Goal: Task Accomplishment & Management: Complete application form

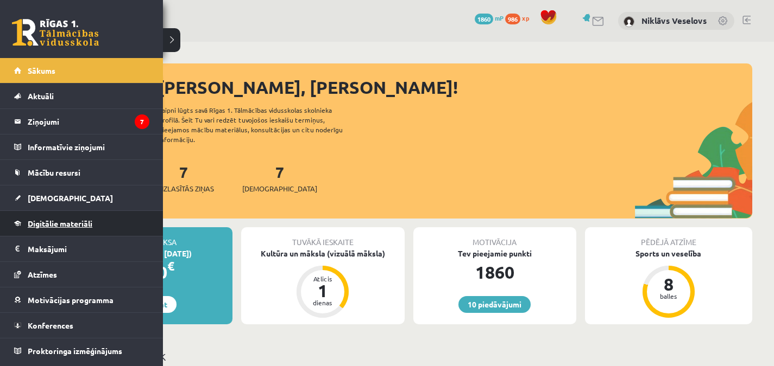
click at [72, 228] on link "Digitālie materiāli" at bounding box center [81, 223] width 135 height 25
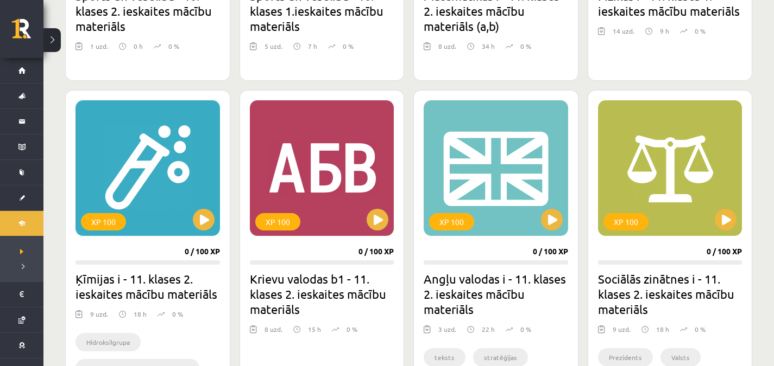
scroll to position [856, 0]
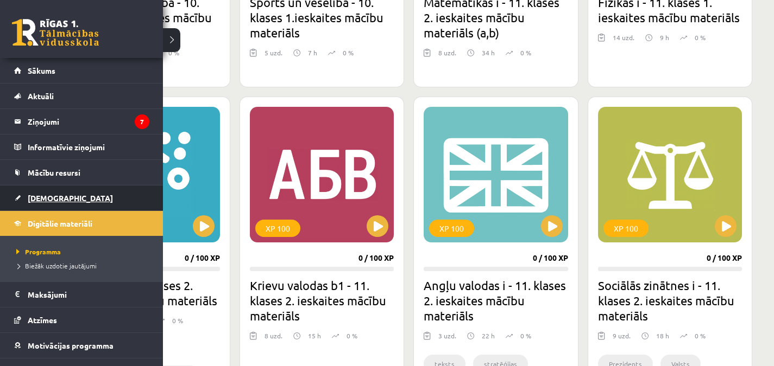
click at [64, 192] on link "[DEMOGRAPHIC_DATA]" at bounding box center [81, 198] width 135 height 25
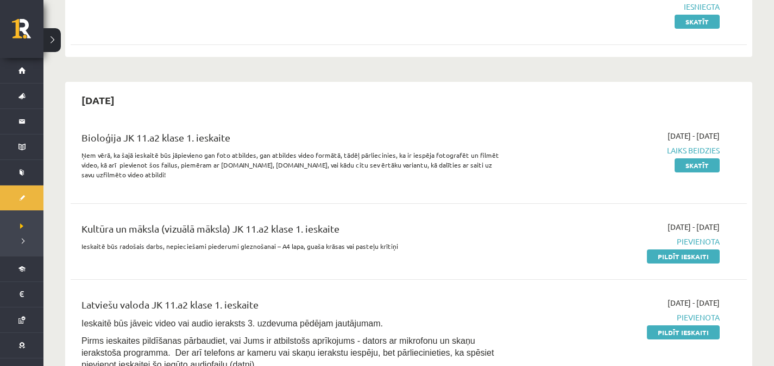
scroll to position [91, 0]
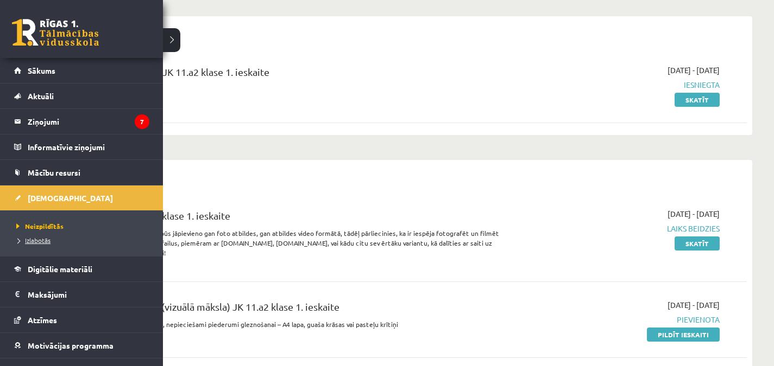
click at [25, 243] on span "Izlabotās" at bounding box center [32, 240] width 37 height 9
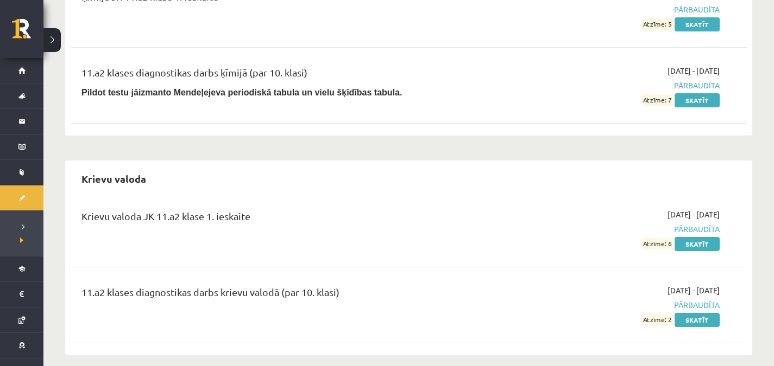
scroll to position [3433, 0]
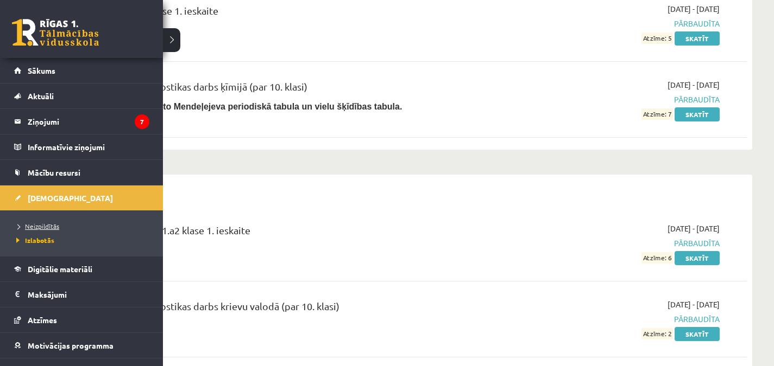
click at [26, 225] on span "Neizpildītās" at bounding box center [37, 226] width 46 height 9
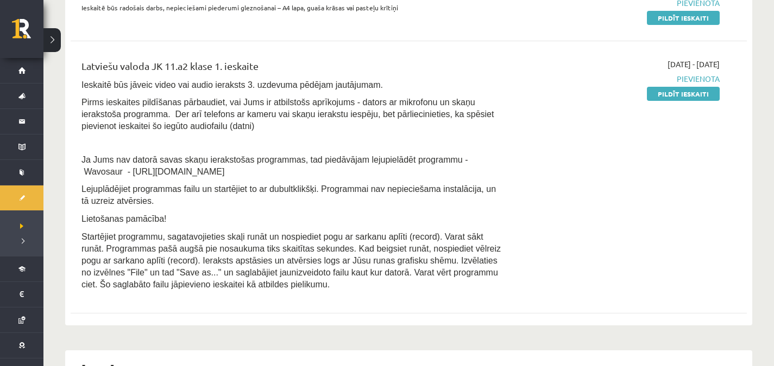
scroll to position [324, 0]
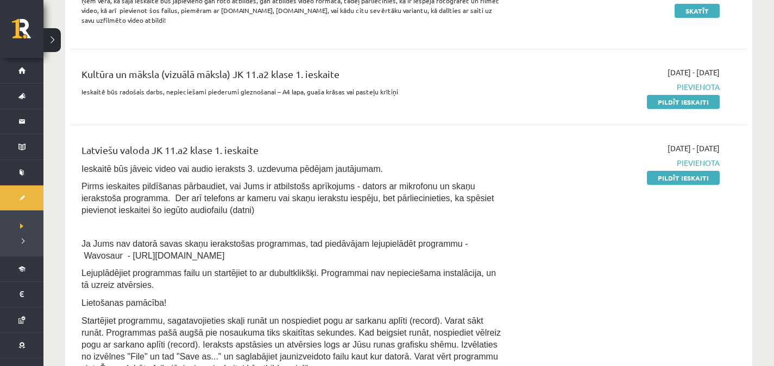
click at [688, 182] on link "Pildīt ieskaiti" at bounding box center [683, 178] width 73 height 14
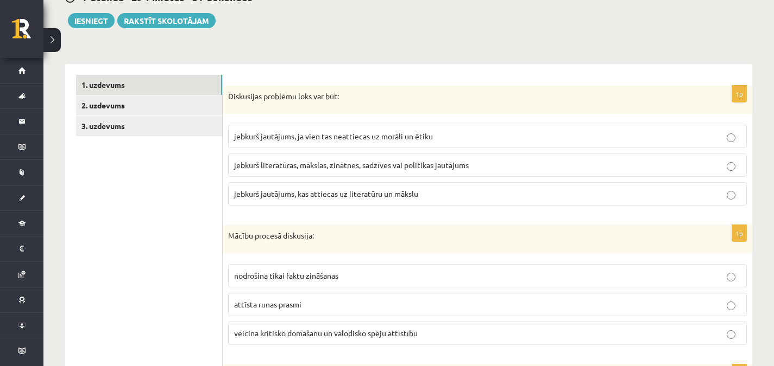
scroll to position [260, 0]
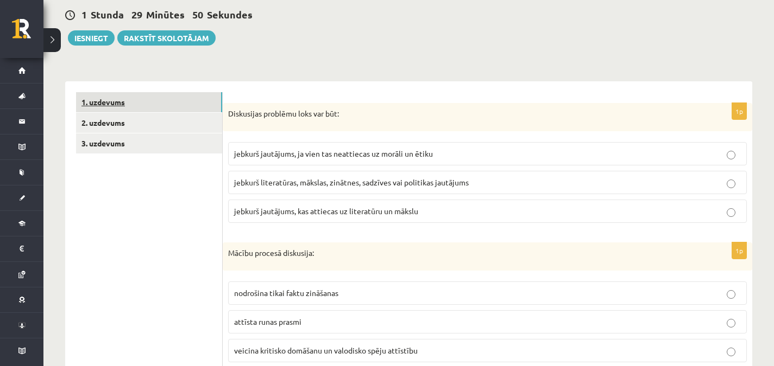
click at [128, 103] on link "1. uzdevums" at bounding box center [149, 102] width 146 height 20
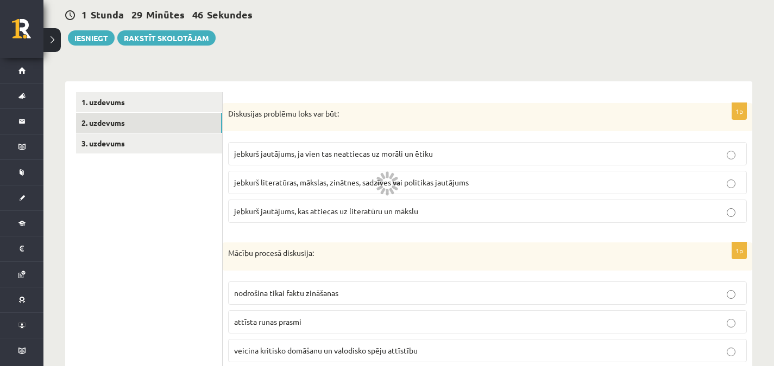
click at [146, 127] on link "2. uzdevums" at bounding box center [149, 123] width 146 height 20
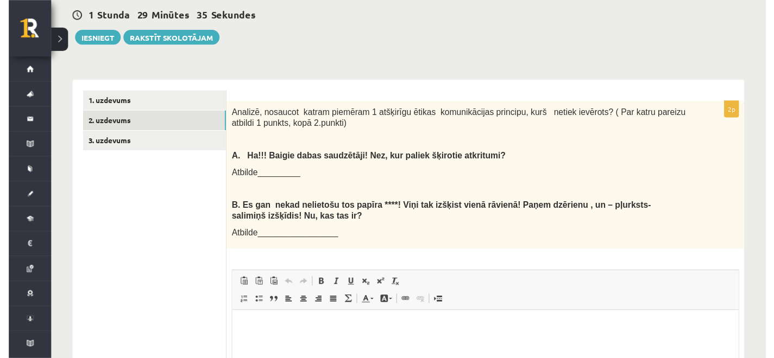
scroll to position [0, 0]
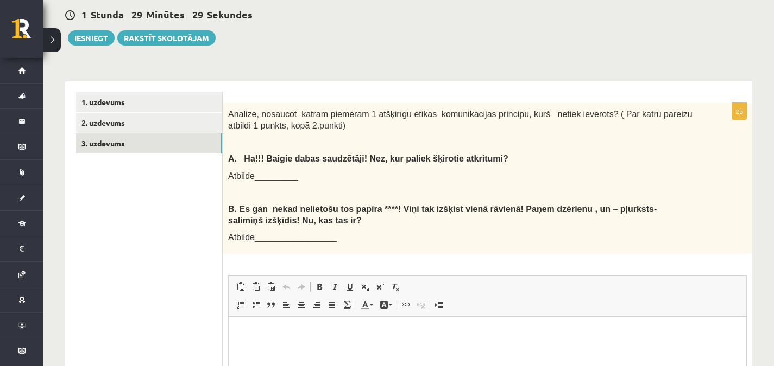
click at [146, 145] on link "3. uzdevums" at bounding box center [149, 144] width 146 height 20
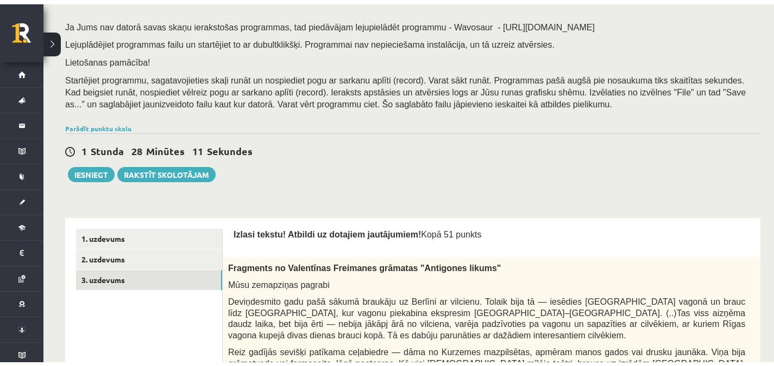
scroll to position [103, 0]
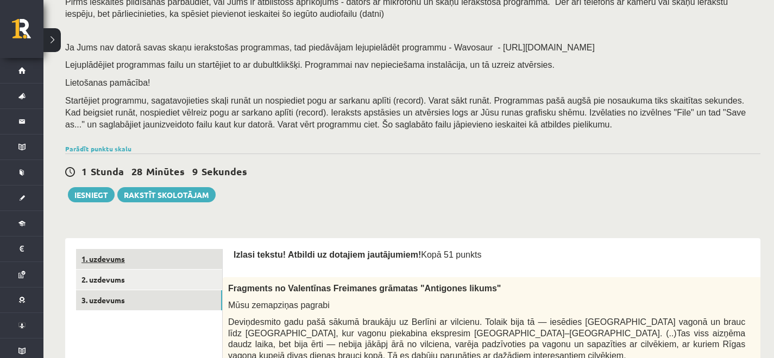
click at [136, 255] on link "1. uzdevums" at bounding box center [149, 259] width 146 height 20
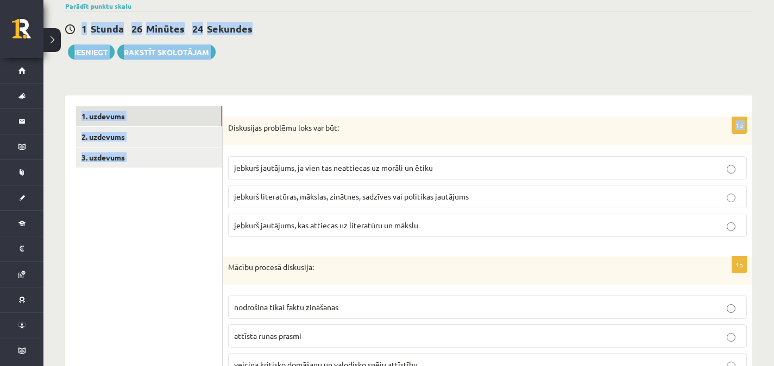
scroll to position [156, 0]
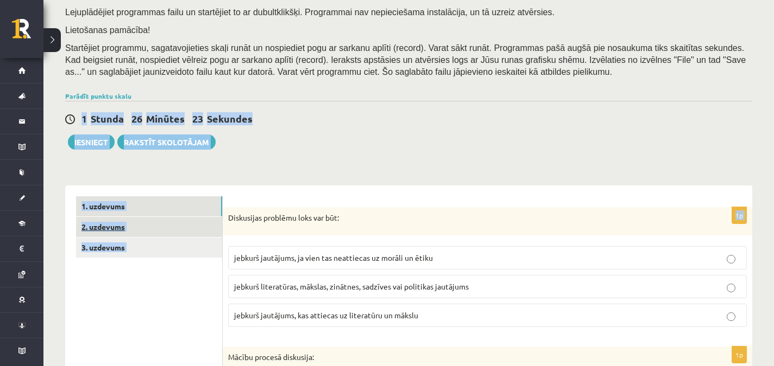
drag, startPoint x: 226, startPoint y: 188, endPoint x: 220, endPoint y: 220, distance: 32.6
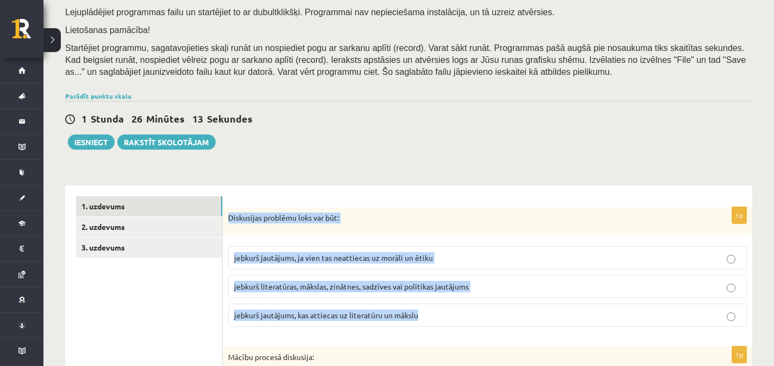
drag, startPoint x: 226, startPoint y: 216, endPoint x: 423, endPoint y: 312, distance: 219.5
click at [423, 312] on div "1p Diskusijas problēmu loks var būt: jebkurš jautājums, ja vien tas neattiecas …" at bounding box center [487, 271] width 529 height 129
copy div "Diskusijas problēmu loks var būt: jebkurš jautājums, ja vien tas neattiecas uz …"
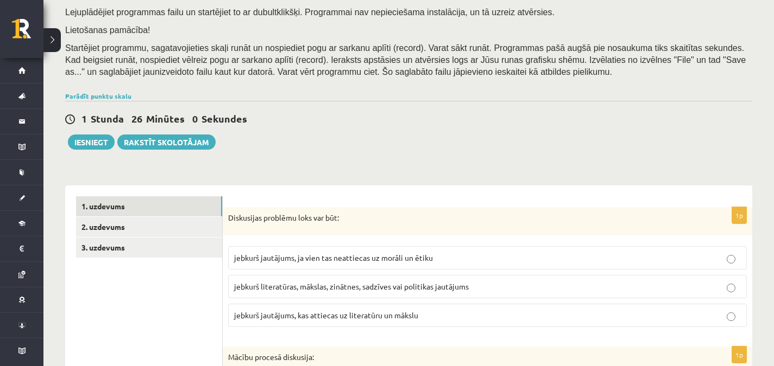
click at [302, 147] on div "1 Stunda 26 Minūtes 0 Sekundes [GEOGRAPHIC_DATA].... Iesniegt Rakstīt skolotājam" at bounding box center [408, 125] width 687 height 49
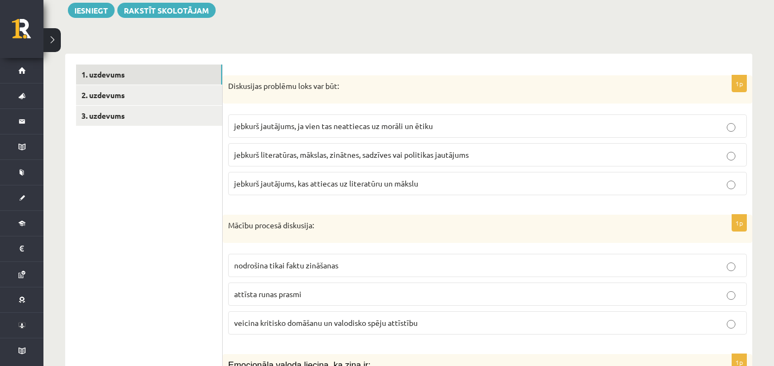
scroll to position [292, 0]
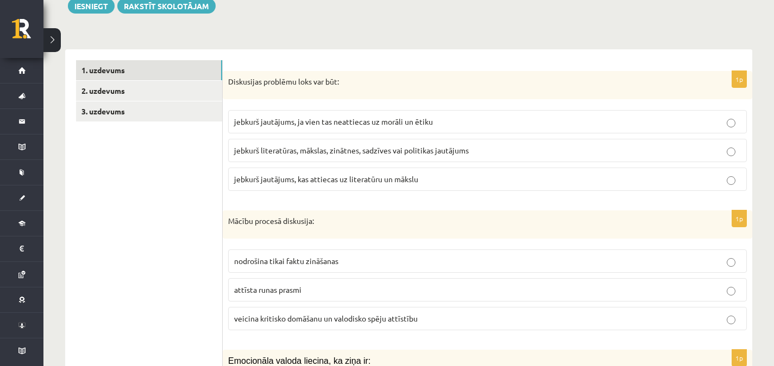
click at [298, 150] on span "jebkurš literatūras, mākslas, zinātnes, sadzīves vai politikas jautājums" at bounding box center [351, 150] width 235 height 10
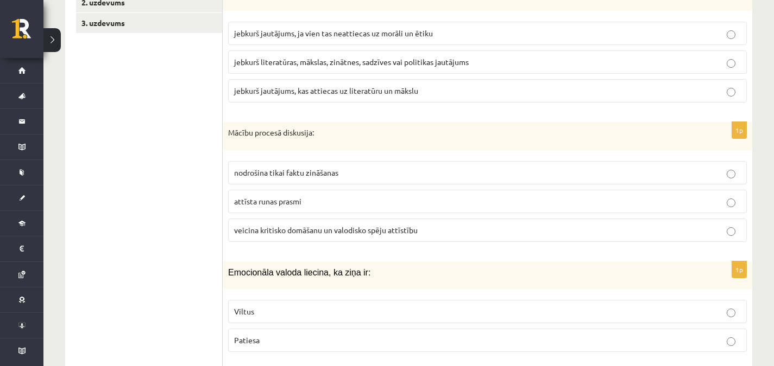
scroll to position [354, 0]
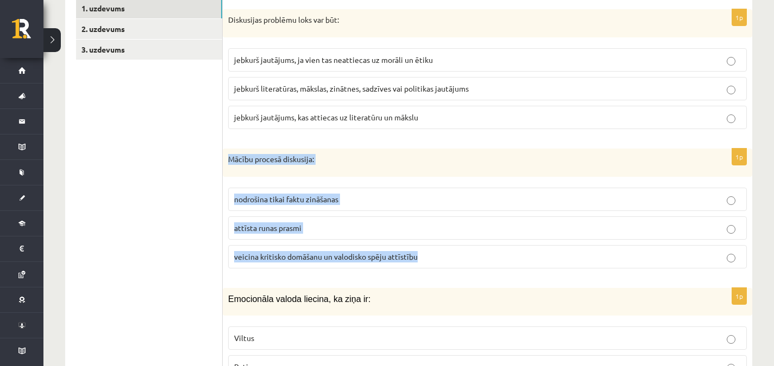
drag, startPoint x: 225, startPoint y: 160, endPoint x: 425, endPoint y: 262, distance: 224.1
click at [425, 262] on div "1p Mācību procesā diskusija: nodrošina tikai faktu zināšanas attīsta runas pras…" at bounding box center [487, 213] width 529 height 129
copy div "Mācību procesā diskusija: nodrošina tikai faktu zināšanas attīsta runas prasmi …"
click at [479, 263] on label "veicina kritisko domāšanu un valodisko spēju attīstību" at bounding box center [487, 256] width 518 height 23
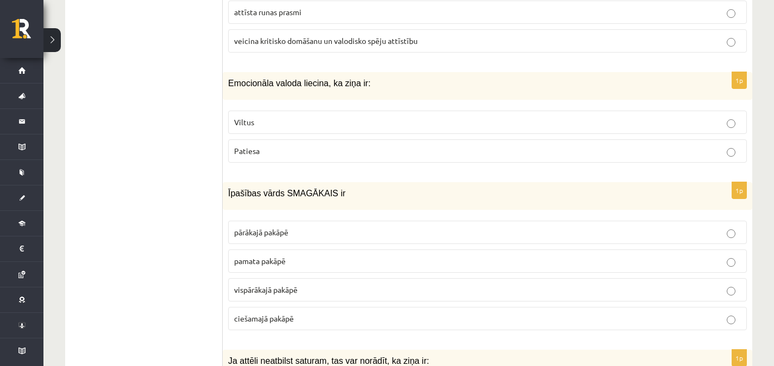
scroll to position [522, 0]
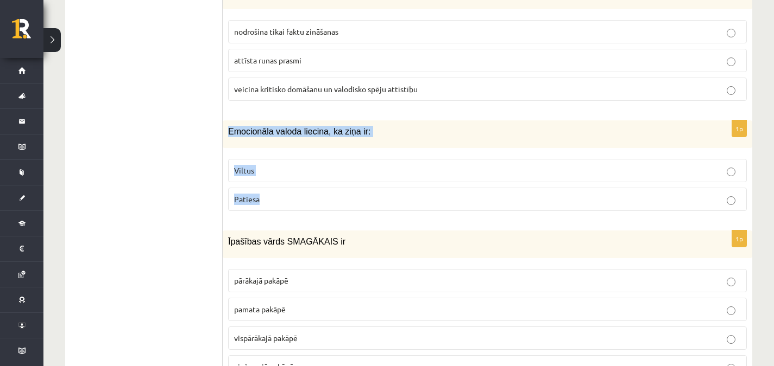
drag, startPoint x: 227, startPoint y: 124, endPoint x: 281, endPoint y: 195, distance: 88.8
click at [281, 195] on div "1p Emocionāla valoda liecina, ka ziņa ir: Viltus [GEOGRAPHIC_DATA]" at bounding box center [487, 170] width 529 height 99
copy div "Emocionāla valoda liecina, ka ziņa ir: Viltus Patiesa"
click at [323, 173] on p "Viltus" at bounding box center [487, 170] width 506 height 11
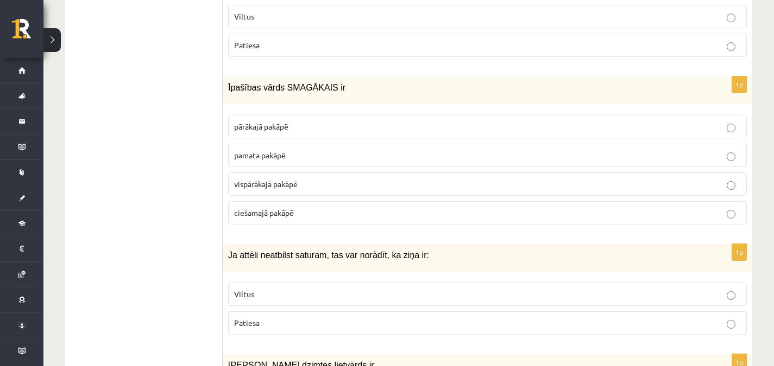
scroll to position [671, 0]
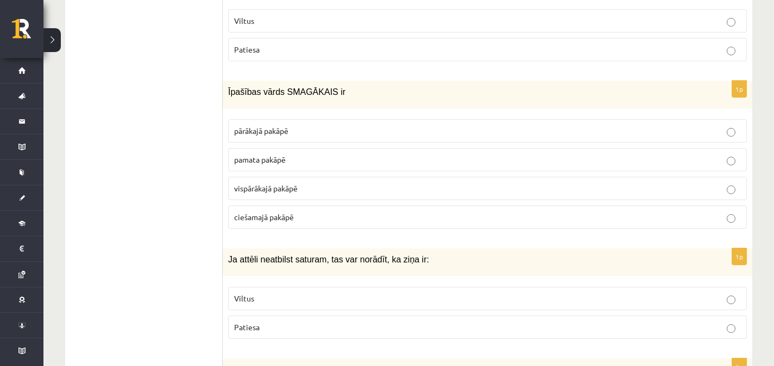
click at [518, 122] on label "pārākajā pakāpē" at bounding box center [487, 130] width 518 height 23
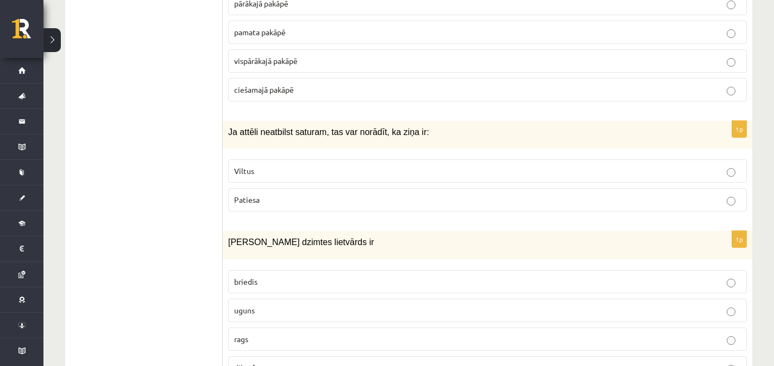
scroll to position [803, 0]
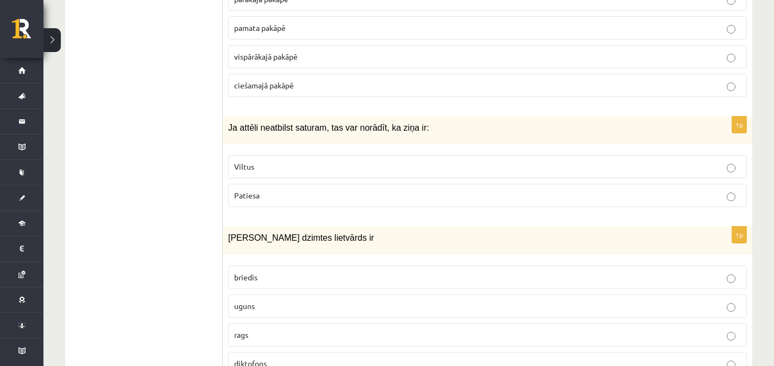
click at [726, 156] on label "Viltus" at bounding box center [487, 166] width 518 height 23
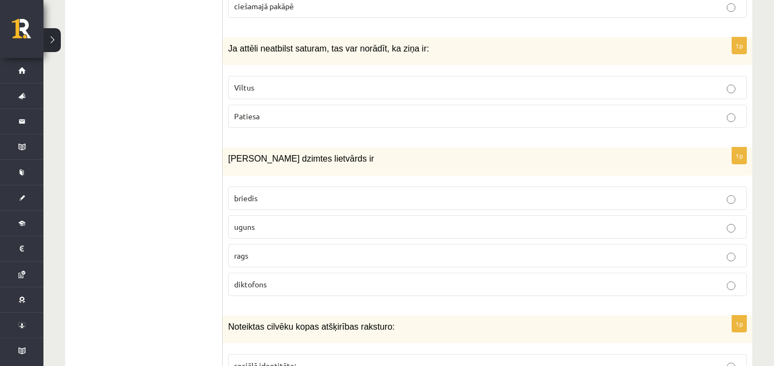
scroll to position [865, 0]
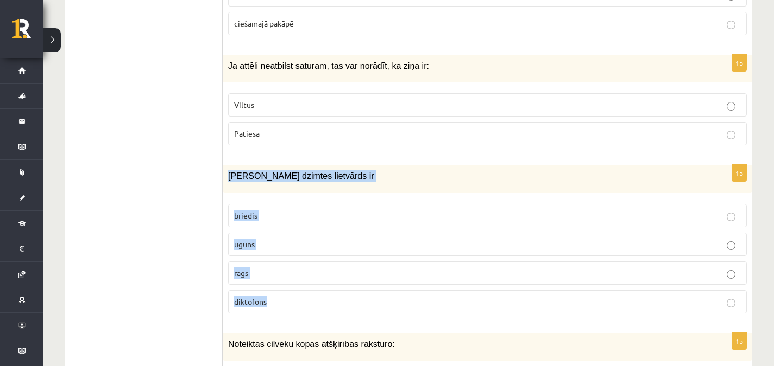
drag, startPoint x: 226, startPoint y: 178, endPoint x: 282, endPoint y: 296, distance: 131.4
click at [282, 296] on div "1p Sieviešu dzimtes lietvārds ir [GEOGRAPHIC_DATA] uguns rags diktofons" at bounding box center [487, 243] width 529 height 157
copy div "[PERSON_NAME] dzimtes lietvārds ir [PERSON_NAME] uguns rags diktofons"
click at [271, 241] on p "uguns" at bounding box center [487, 244] width 506 height 11
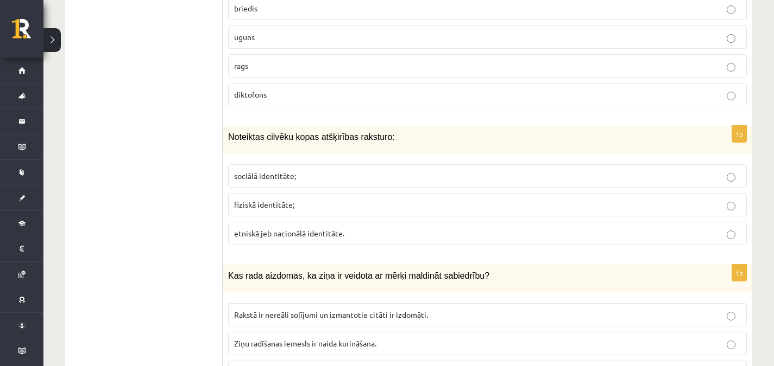
scroll to position [1063, 0]
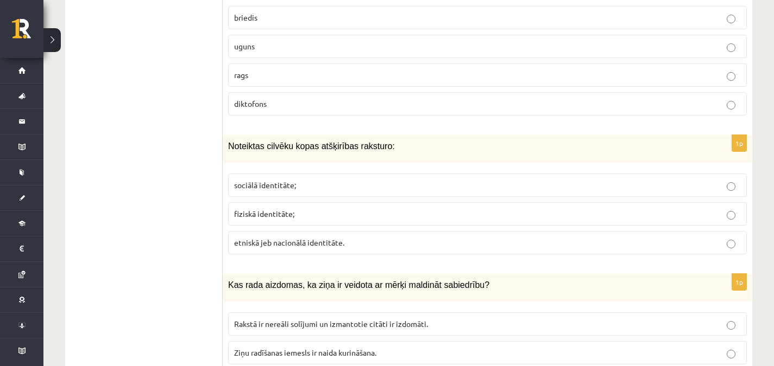
click at [704, 245] on p "etniskā jeb nacionālā identitāte." at bounding box center [487, 242] width 506 height 11
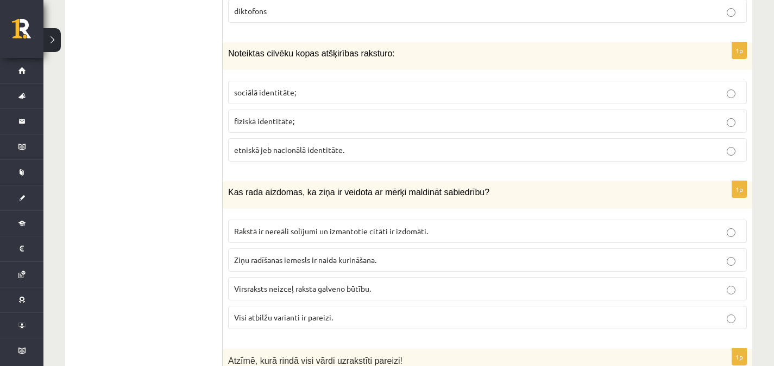
scroll to position [1161, 0]
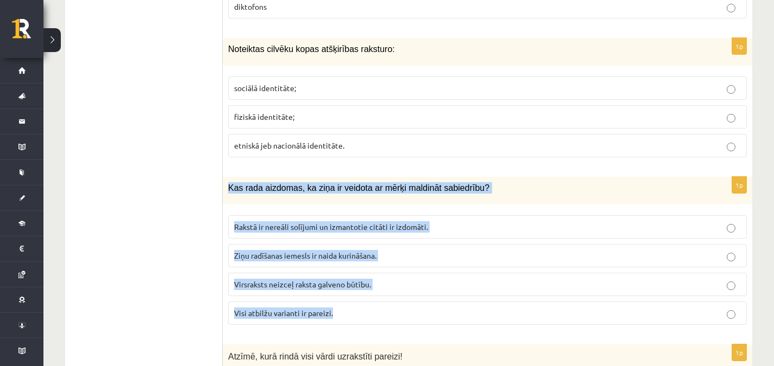
drag, startPoint x: 227, startPoint y: 185, endPoint x: 350, endPoint y: 302, distance: 170.1
click at [350, 302] on div "1p Kas rada aizdomas, ka ziņa ir veidota ar mērķi maldināt sabiedrību? Rakstā i…" at bounding box center [487, 255] width 529 height 157
copy div "Kas rada aizdomas, ka ziņa ir veidota ar mērķi maldināt sabiedrību? Rakstā ir n…"
click at [419, 316] on p "Visi atbilžu varianti ir pareizi." at bounding box center [487, 313] width 506 height 11
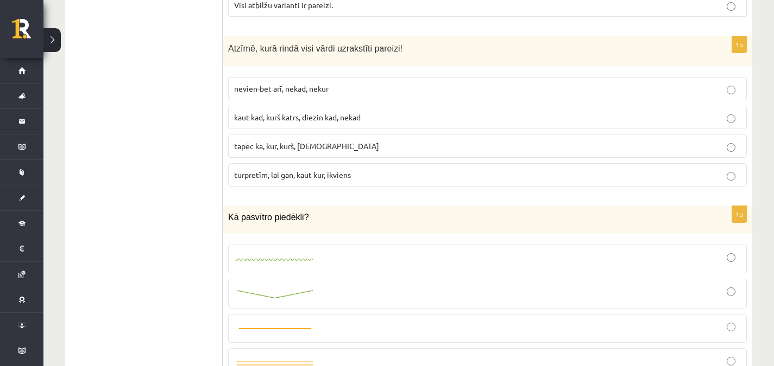
scroll to position [1504, 0]
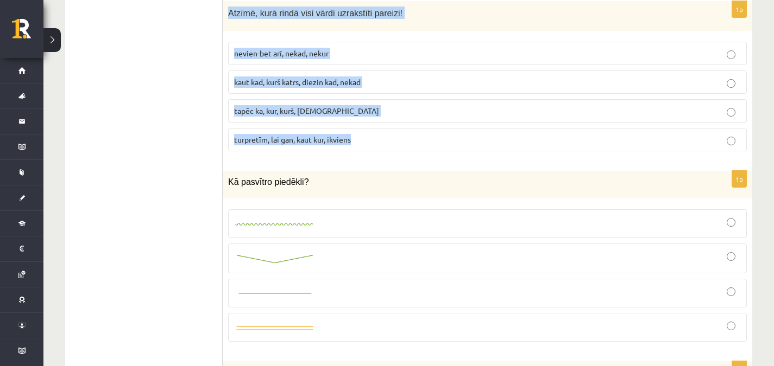
drag, startPoint x: 227, startPoint y: 12, endPoint x: 385, endPoint y: 153, distance: 211.5
click at [385, 153] on div "1p Atzīmē, kurā rindā visi vārdi uzrakstīti pareizi! nevien-bet arī, nekad, nek…" at bounding box center [487, 80] width 529 height 159
copy div "Atzīmē, kurā rindā visi vārdi uzrakstīti pareizi! nevien-bet arī, nekad, nekur …"
click at [395, 146] on label "turpretīm, lai gan, kaut kur, ikviens" at bounding box center [487, 139] width 518 height 23
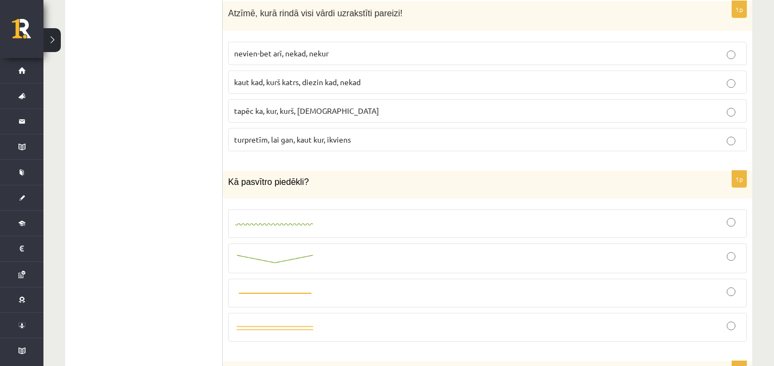
click at [324, 272] on label at bounding box center [487, 259] width 518 height 30
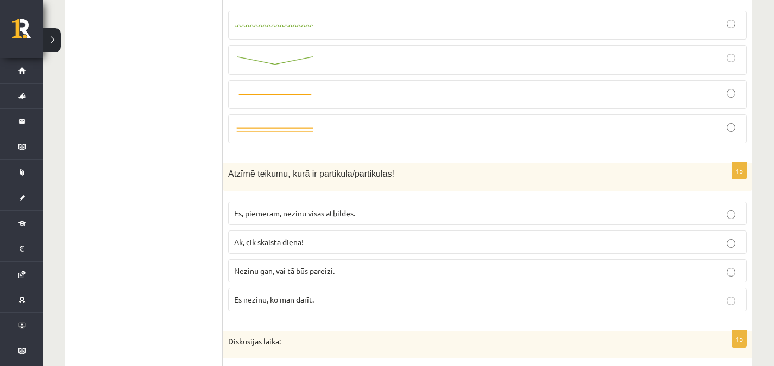
scroll to position [1729, 0]
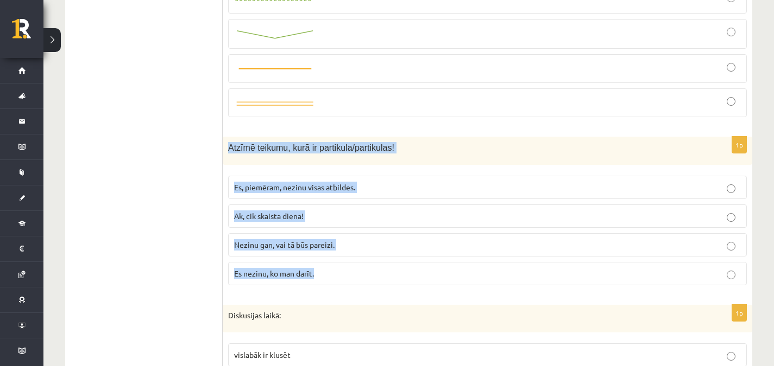
drag, startPoint x: 229, startPoint y: 144, endPoint x: 330, endPoint y: 274, distance: 164.8
click at [330, 274] on div "1p Atzīmē teikumu, kurā ir partikula/partikulas! Es, piemēram, nezinu visas atb…" at bounding box center [487, 215] width 529 height 157
copy div "Atzīmē teikumu, kurā ir partikula/partikulas! Es, piemēram, nezinu visas atbild…"
click at [353, 242] on p "Nezinu gan, vai tā būs pareizi." at bounding box center [487, 244] width 506 height 11
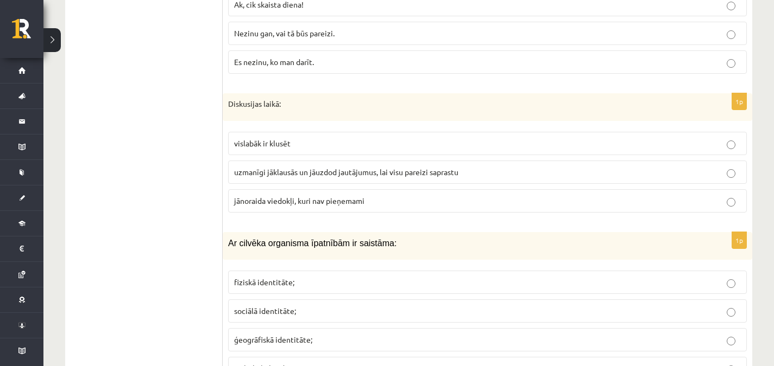
scroll to position [1945, 0]
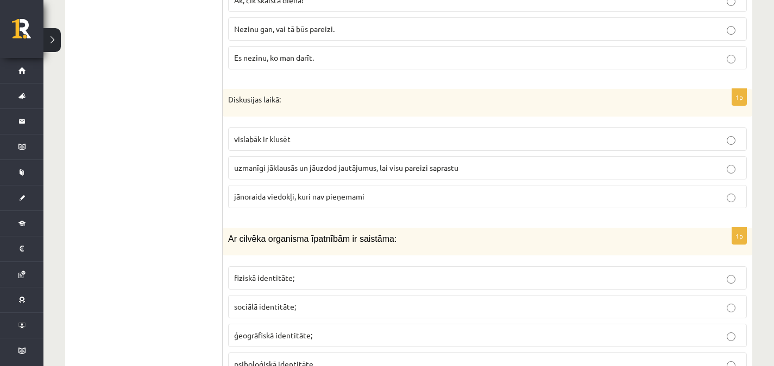
click at [686, 171] on p "uzmanīgi jāklausās un jāuzdod jautājumus, lai visu pareizi saprastu" at bounding box center [487, 167] width 506 height 11
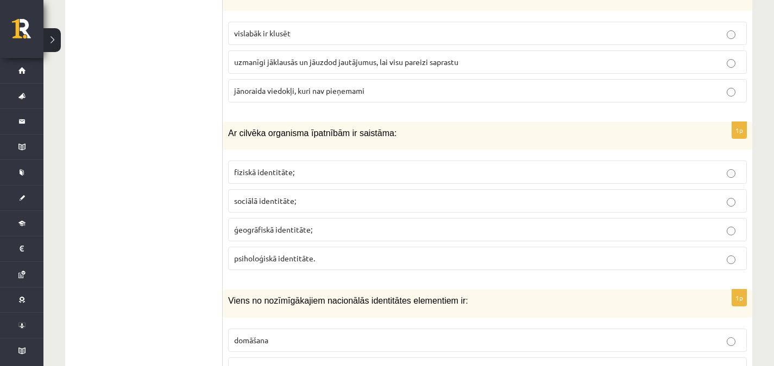
scroll to position [2064, 0]
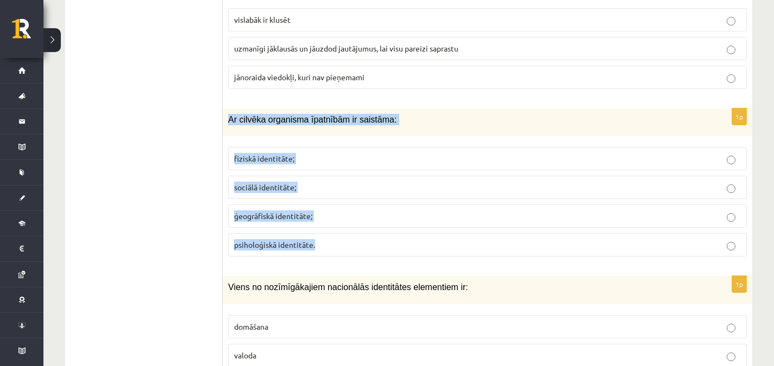
drag, startPoint x: 226, startPoint y: 119, endPoint x: 326, endPoint y: 248, distance: 162.8
click at [326, 248] on div "1p Ar cilvēka organisma īpatnībām ir saistāma: fiziskā identitāte; sociālā iden…" at bounding box center [487, 187] width 529 height 157
copy div "Ar cilvēka organisma īpatnībām ir saistāma: fiziskā identitāte; sociālā identit…"
click at [344, 161] on p "fiziskā identitāte;" at bounding box center [487, 158] width 506 height 11
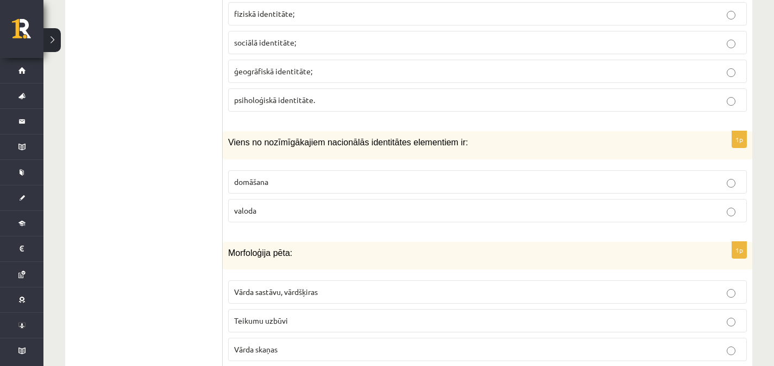
scroll to position [2161, 0]
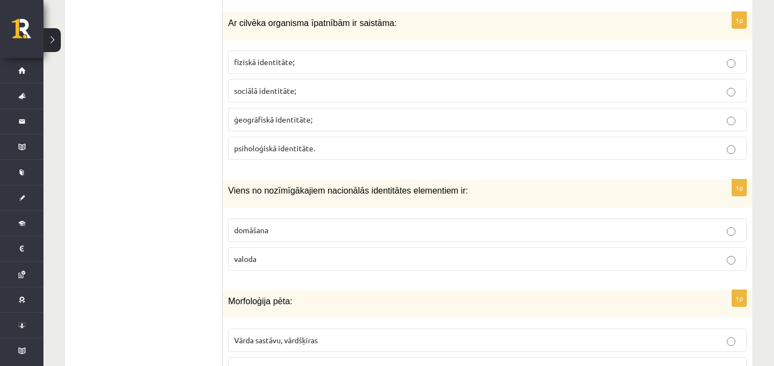
click at [407, 274] on div "1p Viens no nozīmīgākajiem nacionālās identitātes elementiem ir: domāšana valoda" at bounding box center [487, 229] width 529 height 99
click at [411, 270] on fieldset "domāšana valoda" at bounding box center [487, 243] width 518 height 61
click at [417, 257] on p "valoda" at bounding box center [487, 259] width 506 height 11
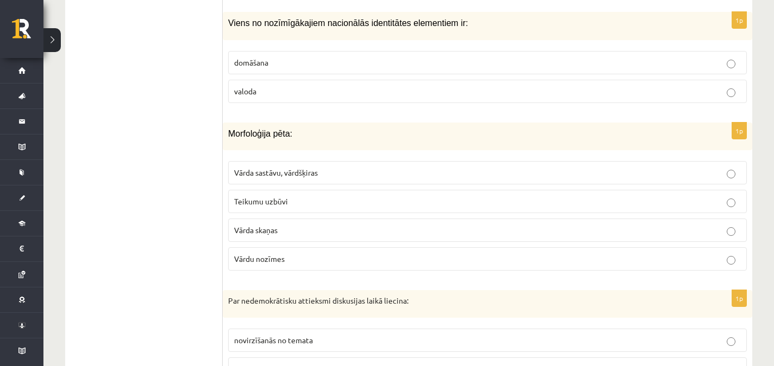
scroll to position [2307, 0]
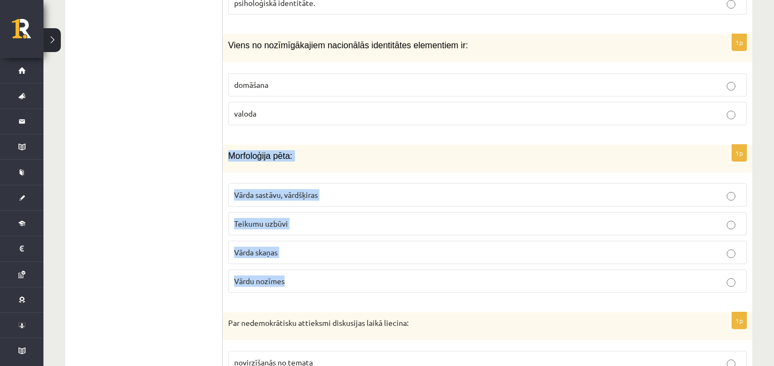
drag, startPoint x: 223, startPoint y: 153, endPoint x: 305, endPoint y: 301, distance: 169.6
drag, startPoint x: 229, startPoint y: 153, endPoint x: 300, endPoint y: 282, distance: 147.7
click at [300, 282] on div "1p Morfoloģija pēta: Vārda sastāvu, vārdšķiras Teikumu uzbūvi Vārda skaņas Vārd…" at bounding box center [487, 223] width 529 height 157
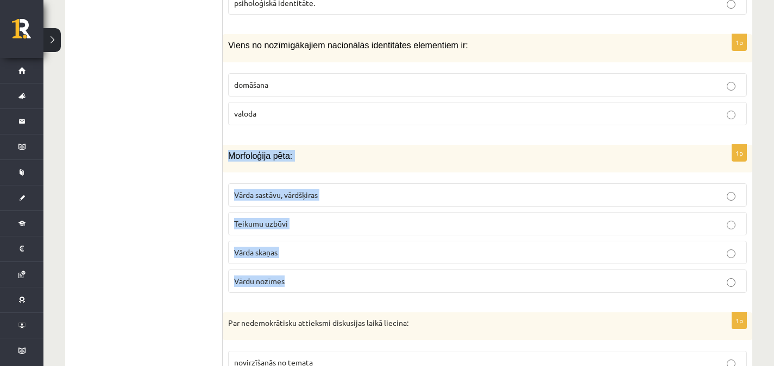
copy div "Morfoloģija pēta: Vārda sastāvu, vārdšķiras Teikumu uzbūvi Vārda skaņas Vārdu n…"
click at [300, 282] on p "Vārdu nozīmes" at bounding box center [487, 281] width 506 height 11
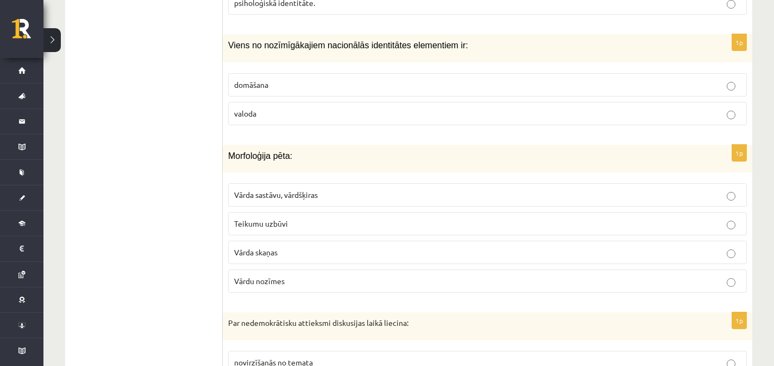
click at [356, 195] on p "Vārda sastāvu, vārdšķiras" at bounding box center [487, 194] width 506 height 11
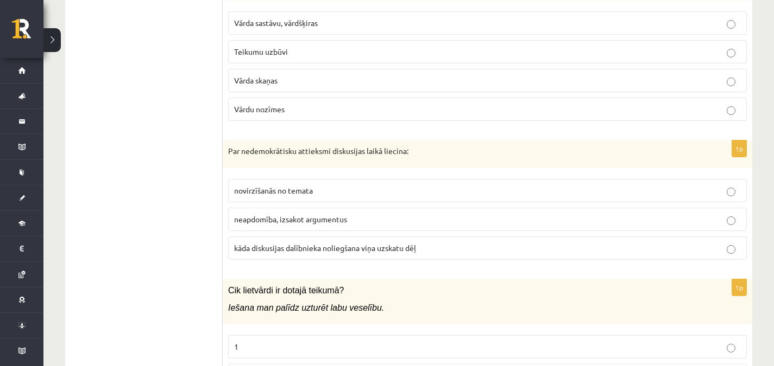
scroll to position [2448, 0]
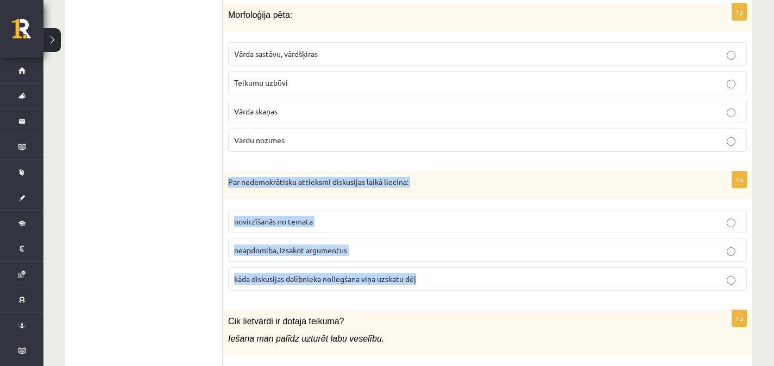
drag, startPoint x: 226, startPoint y: 179, endPoint x: 421, endPoint y: 292, distance: 225.0
click at [421, 292] on div "1p Par nedemokrātisku attieksmi diskusijas laikā liecina: novirzīšanās no temat…" at bounding box center [487, 236] width 529 height 129
copy div "Par nedemokrātisku attieksmi diskusijas laikā liecina: novirzīšanās no temata n…"
click at [434, 278] on p "kāda diskusijas dalībnieka noliegšana viņa uzskatu dēļ" at bounding box center [487, 279] width 506 height 11
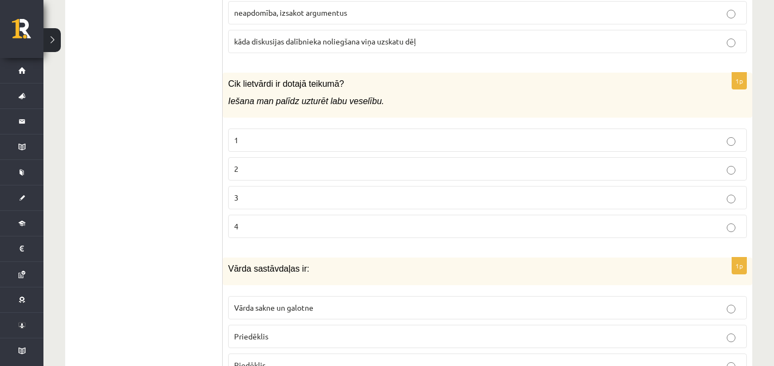
scroll to position [2681, 0]
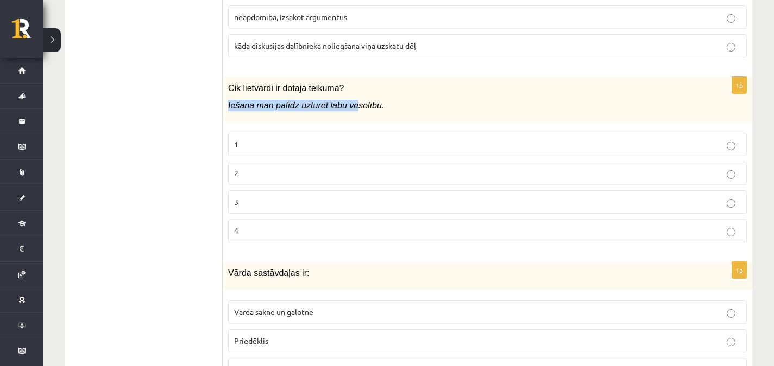
drag, startPoint x: 224, startPoint y: 103, endPoint x: 267, endPoint y: 95, distance: 44.1
click at [283, 94] on div "Cik lietvārdi ir dotajā teikumā? Iešana man palīdz uzturēt labu veselību." at bounding box center [487, 99] width 529 height 45
drag, startPoint x: 220, startPoint y: 78, endPoint x: 272, endPoint y: 172, distance: 106.9
click at [278, 180] on div "**********" at bounding box center [408, 295] width 687 height 5271
click at [218, 94] on ul "1. uzdevums 2. uzdevums 3. uzdevums" at bounding box center [149, 295] width 147 height 5249
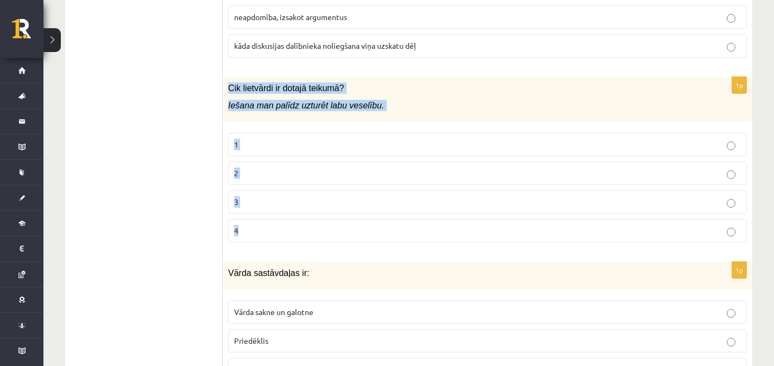
drag, startPoint x: 229, startPoint y: 85, endPoint x: 289, endPoint y: 218, distance: 145.8
click at [289, 218] on div "1p Cik lietvārdi ir dotajā teikumā? Iešana man palīdz uzturēt labu veselību. 1 …" at bounding box center [487, 164] width 529 height 174
click at [275, 169] on p "2" at bounding box center [487, 173] width 506 height 11
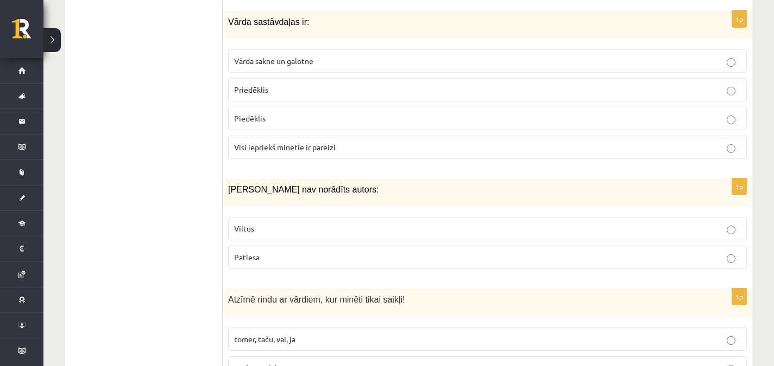
scroll to position [2893, 0]
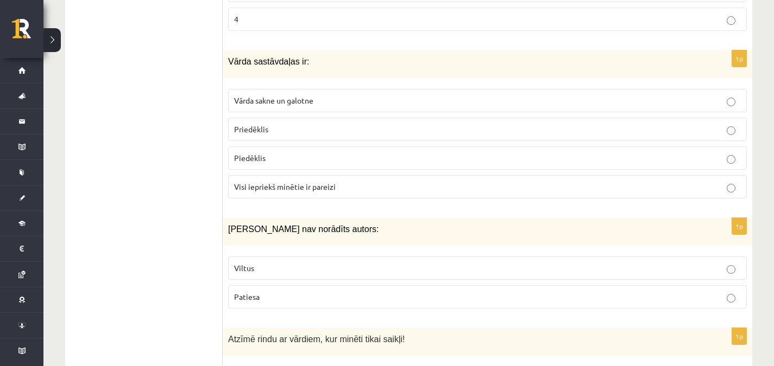
click at [504, 199] on fieldset "Vārda sakne un galotne Priedēklis Piedēklis Visi iepriekš minētie ir pareizi" at bounding box center [487, 143] width 518 height 118
click at [527, 178] on label "Visi iepriekš minētie ir pareizi" at bounding box center [487, 186] width 518 height 23
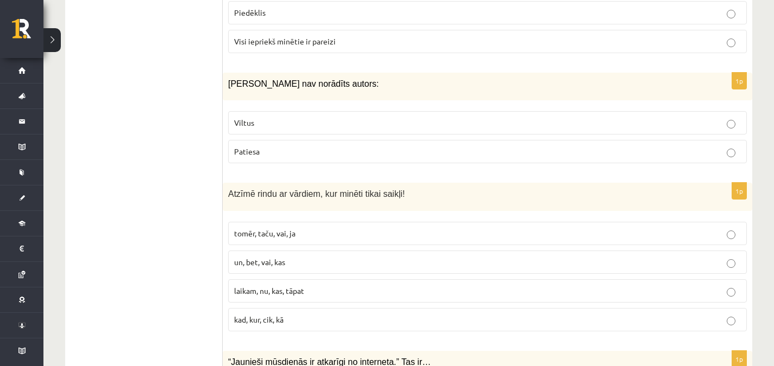
scroll to position [3061, 0]
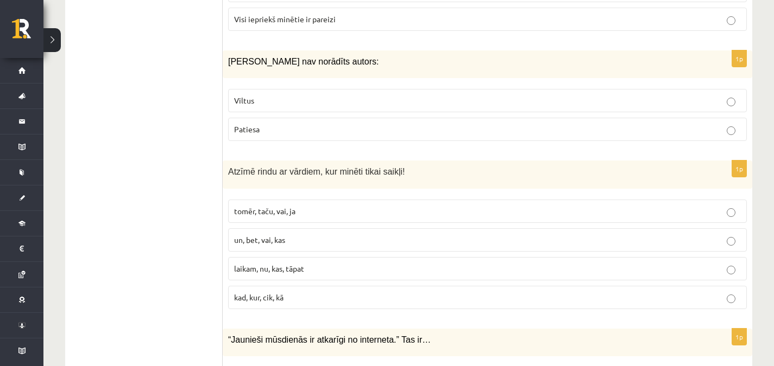
click at [535, 109] on label "Viltus" at bounding box center [487, 100] width 518 height 23
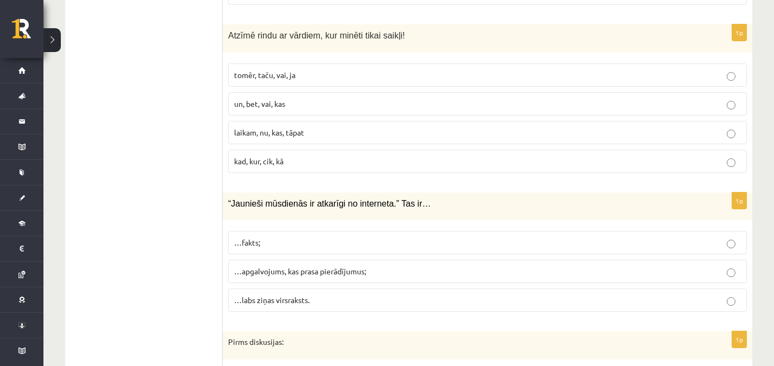
scroll to position [3188, 0]
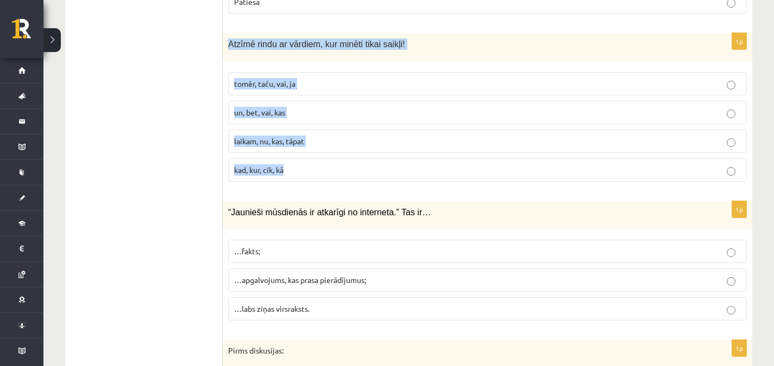
drag, startPoint x: 226, startPoint y: 41, endPoint x: 307, endPoint y: 163, distance: 146.8
click at [307, 163] on div "1p Atzīmē rindu ar vārdiem, kur minēti tikai saikļi! tomēr, taču, vai, ja un, b…" at bounding box center [487, 111] width 529 height 157
click at [329, 88] on label "tomēr, taču, vai, ja" at bounding box center [487, 83] width 518 height 23
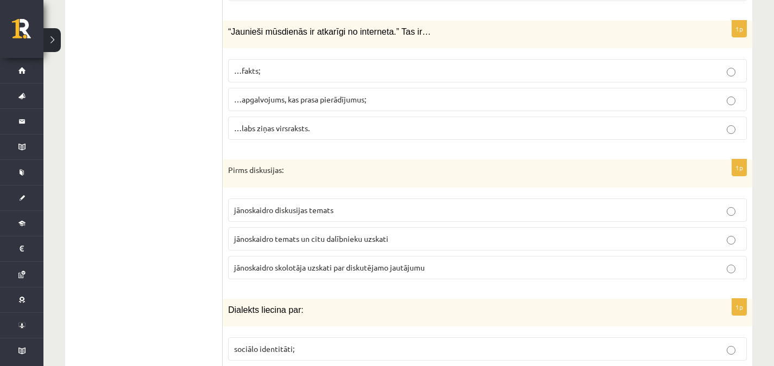
scroll to position [3365, 0]
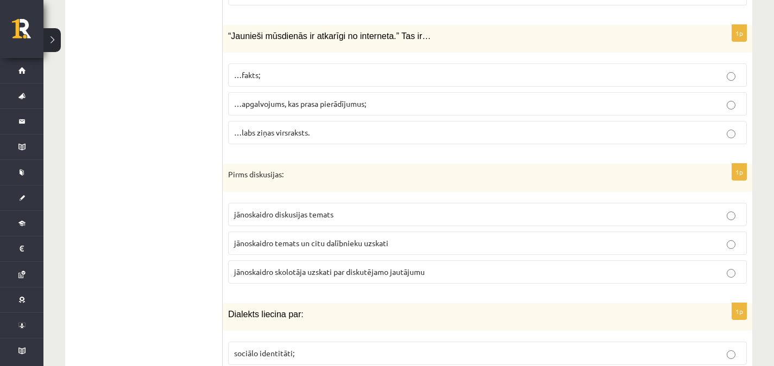
click at [677, 115] on fieldset "…fakts; …apgalvojums, kas prasa pierādījumus; …labs ziņas virsraksts." at bounding box center [487, 103] width 518 height 90
click at [680, 107] on p "…apgalvojums, kas prasa pierādījumus;" at bounding box center [487, 103] width 506 height 11
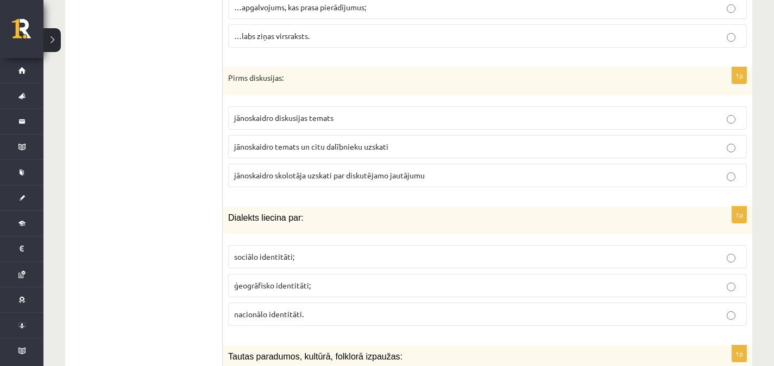
scroll to position [3506, 0]
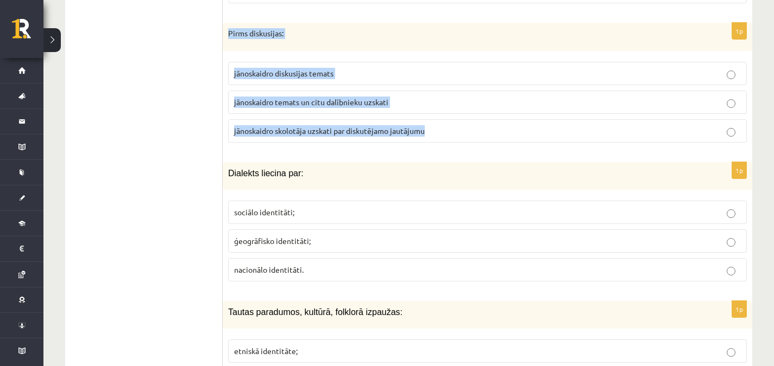
drag, startPoint x: 226, startPoint y: 28, endPoint x: 426, endPoint y: 127, distance: 223.1
click at [426, 127] on div "1p Pirms diskusijas: jānoskaidro diskusijas temats jānoskaidro temats un citu d…" at bounding box center [487, 87] width 529 height 129
click at [395, 70] on p "jānoskaidro diskusijas temats" at bounding box center [487, 73] width 506 height 11
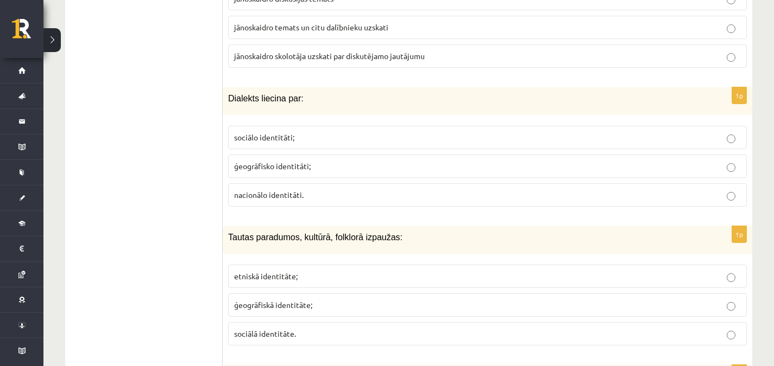
scroll to position [3585, 0]
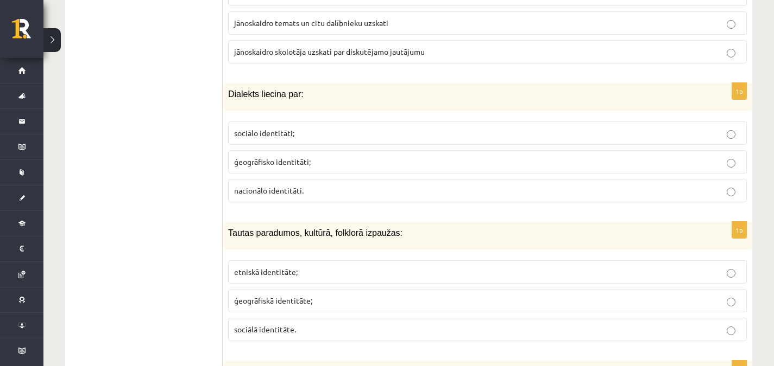
click at [616, 167] on label "ģeogrāfisko identitāti;" at bounding box center [487, 161] width 518 height 23
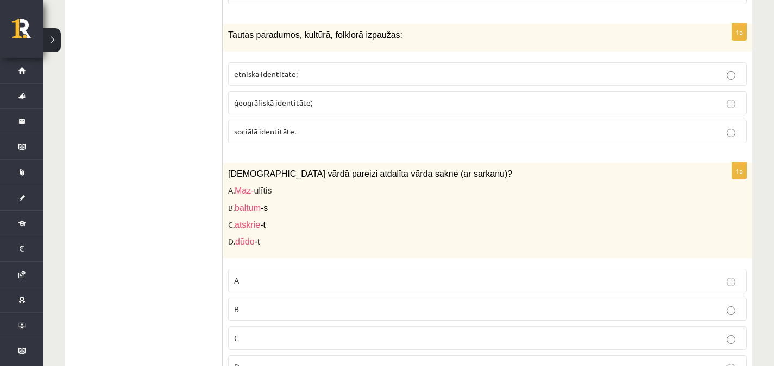
click at [622, 73] on p "etniskā identitāte;" at bounding box center [487, 73] width 506 height 11
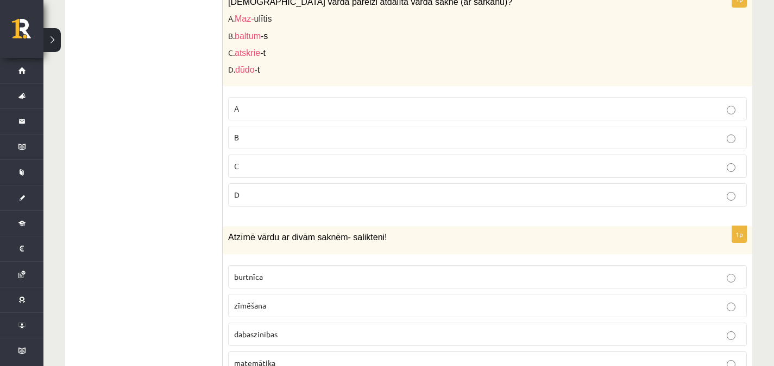
scroll to position [3959, 0]
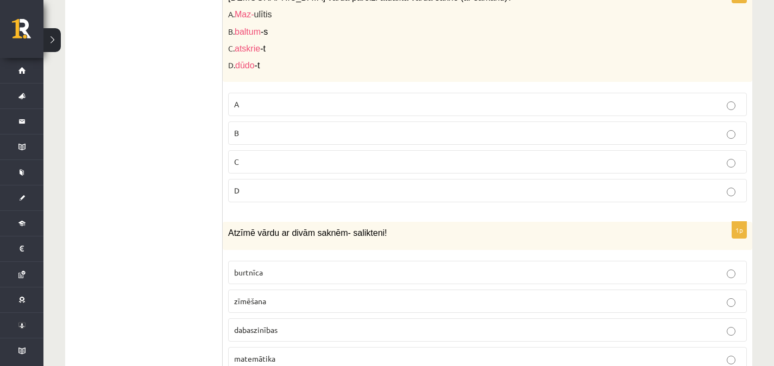
click at [555, 333] on p "dabaszinības" at bounding box center [487, 330] width 506 height 11
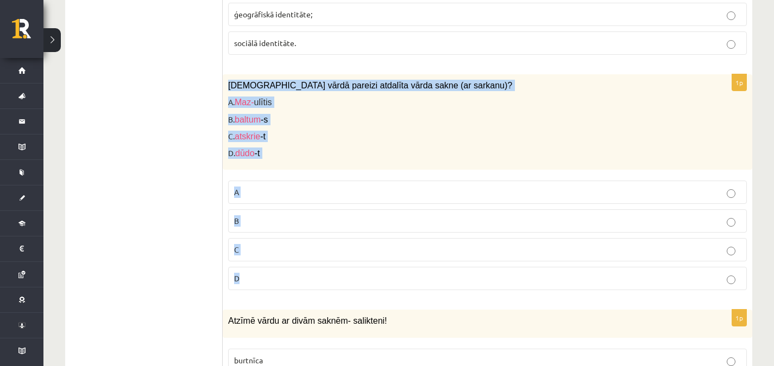
drag, startPoint x: 224, startPoint y: 82, endPoint x: 326, endPoint y: 263, distance: 207.6
click at [326, 263] on div "1p [DEMOGRAPHIC_DATA] vārdā pareizi atdalīta vārda sakne (ar sarkanu)? A. Maz- …" at bounding box center [487, 186] width 529 height 225
click at [323, 238] on label "C" at bounding box center [487, 249] width 518 height 23
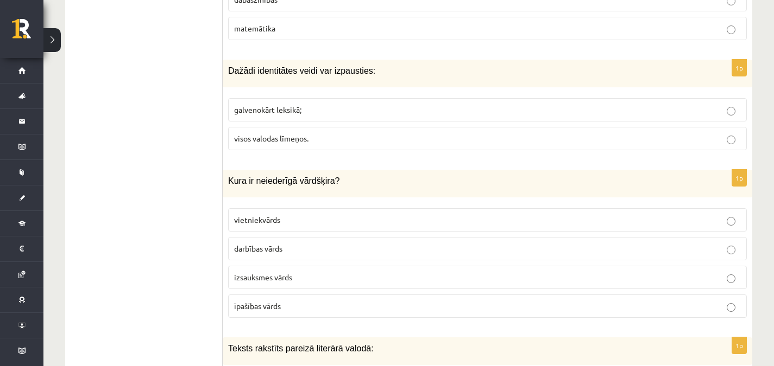
scroll to position [4307, 0]
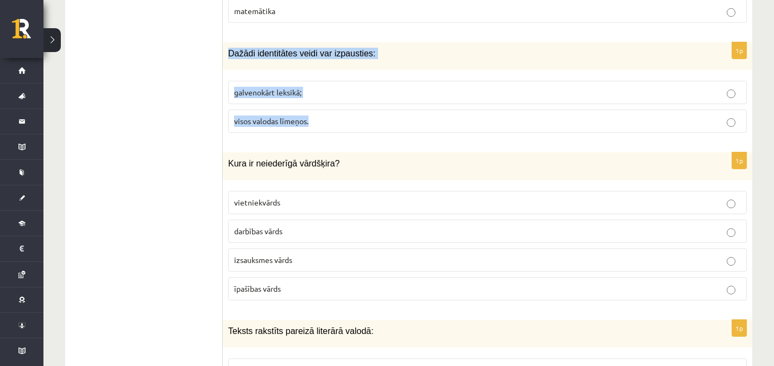
drag, startPoint x: 227, startPoint y: 49, endPoint x: 331, endPoint y: 127, distance: 129.1
click at [331, 127] on div "1p Dažādi identitātes veidi var izpausties: galvenokārt leksikā; visos valodas …" at bounding box center [487, 91] width 529 height 99
click at [314, 110] on label "visos valodas līmeņos." at bounding box center [487, 121] width 518 height 23
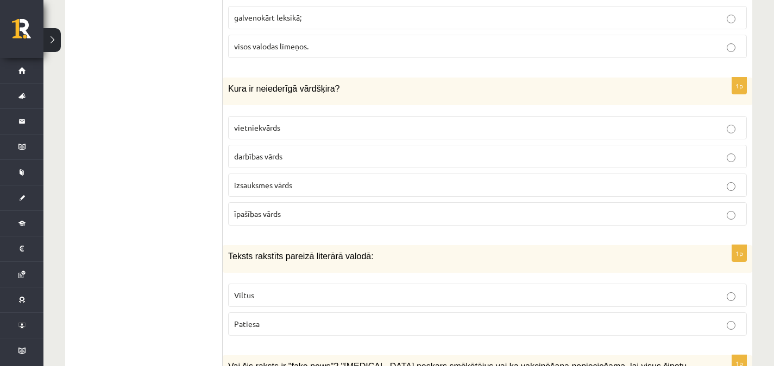
scroll to position [4413, 0]
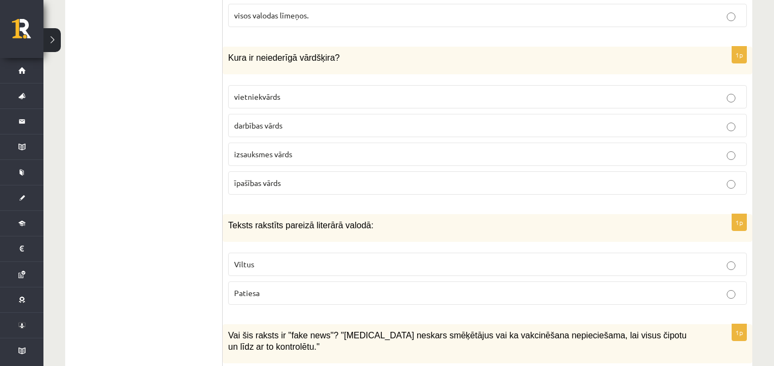
drag, startPoint x: 218, startPoint y: 55, endPoint x: 314, endPoint y: 154, distance: 137.4
click at [314, 154] on p "izsauksmes vārds" at bounding box center [487, 154] width 506 height 11
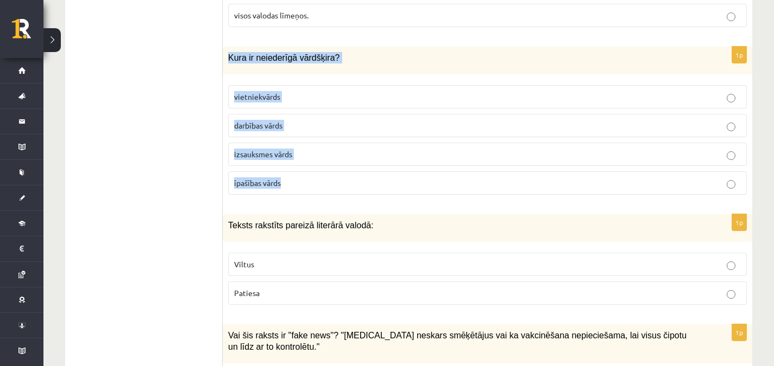
drag, startPoint x: 226, startPoint y: 57, endPoint x: 299, endPoint y: 172, distance: 136.4
click at [299, 172] on div "1p Kura ir neiederīgā vārdšķira? vietniekvārds darbības vārds izsauksmes vārds …" at bounding box center [487, 125] width 529 height 157
click at [347, 167] on fieldset "vietniekvārds darbības vārds izsauksmes vārds īpašības vārds" at bounding box center [487, 139] width 518 height 118
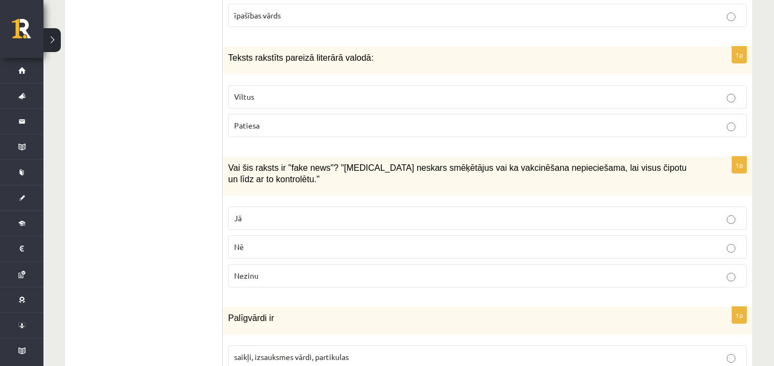
scroll to position [4594, 0]
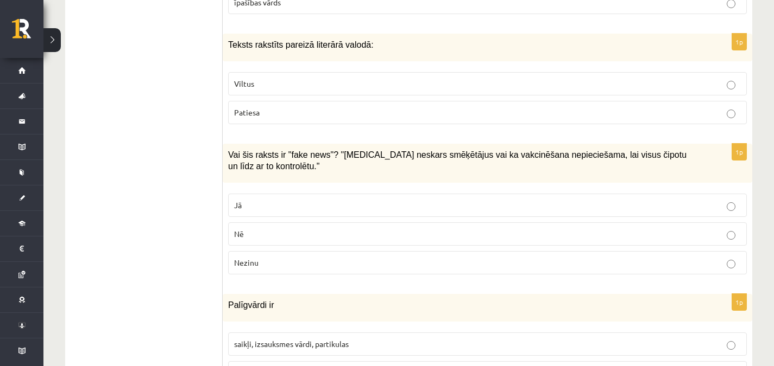
click at [596, 126] on div "1p Teksts rakstīts pareizā literārā valodā: Viltus [GEOGRAPHIC_DATA]" at bounding box center [487, 83] width 529 height 99
click at [602, 121] on label "Patiesa" at bounding box center [487, 112] width 518 height 23
click at [255, 204] on p "Jā" at bounding box center [487, 205] width 506 height 11
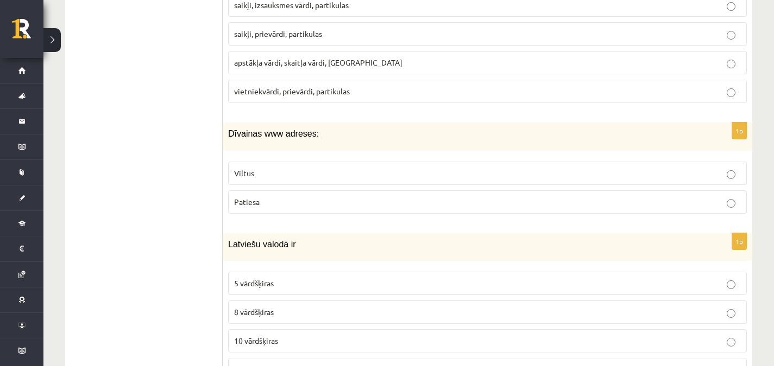
scroll to position [4947, 0]
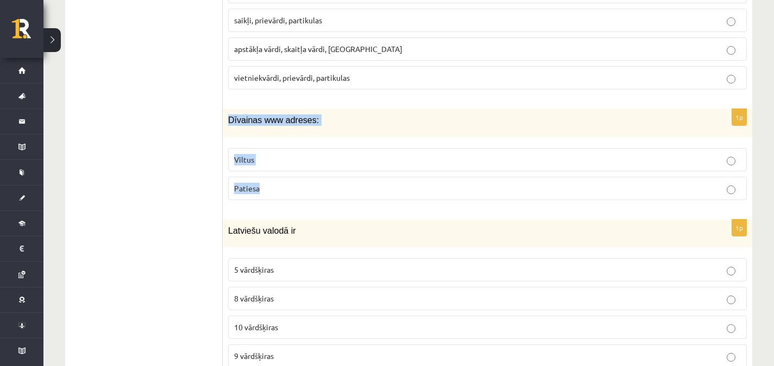
drag, startPoint x: 223, startPoint y: 116, endPoint x: 291, endPoint y: 182, distance: 95.2
click at [291, 182] on div "1p Dīvainas www adreses: Viltus [GEOGRAPHIC_DATA]" at bounding box center [487, 158] width 529 height 99
click at [281, 145] on fieldset "Viltus [GEOGRAPHIC_DATA]" at bounding box center [487, 173] width 518 height 61
click at [292, 156] on p "Viltus" at bounding box center [487, 159] width 506 height 11
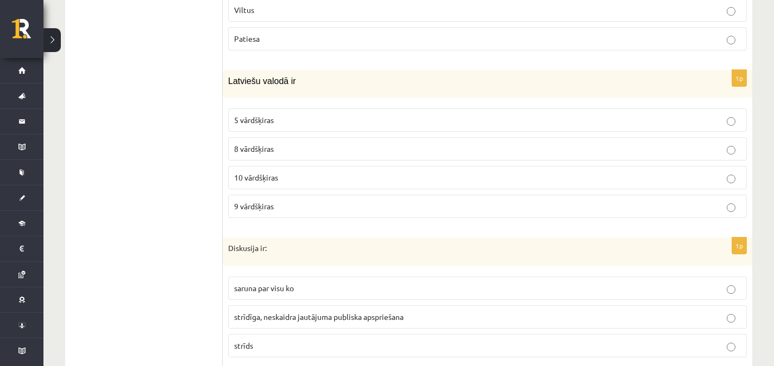
scroll to position [5074, 0]
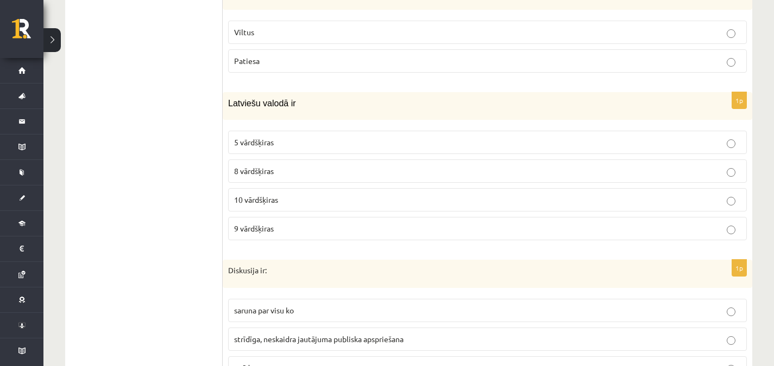
click at [322, 192] on label "10 vārdšķiras" at bounding box center [487, 199] width 518 height 23
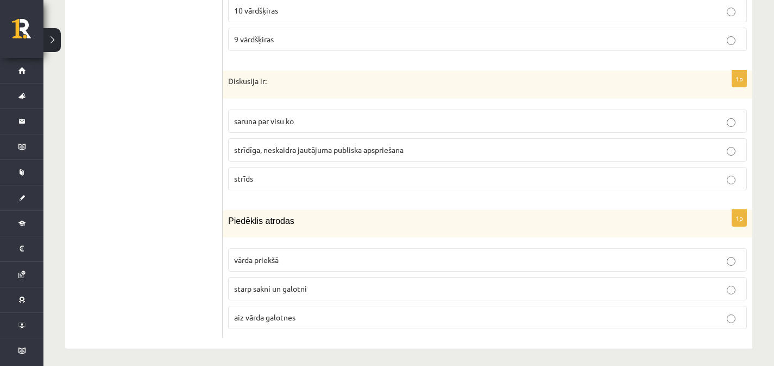
scroll to position [5267, 0]
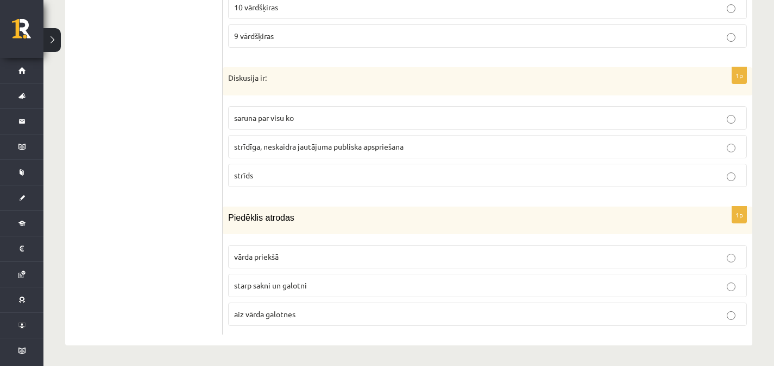
click at [557, 154] on label "strīdīga, neskaidra jautājuma publiska apspriešana" at bounding box center [487, 146] width 518 height 23
click at [276, 286] on span "starp sakni un galotni" at bounding box center [270, 286] width 73 height 10
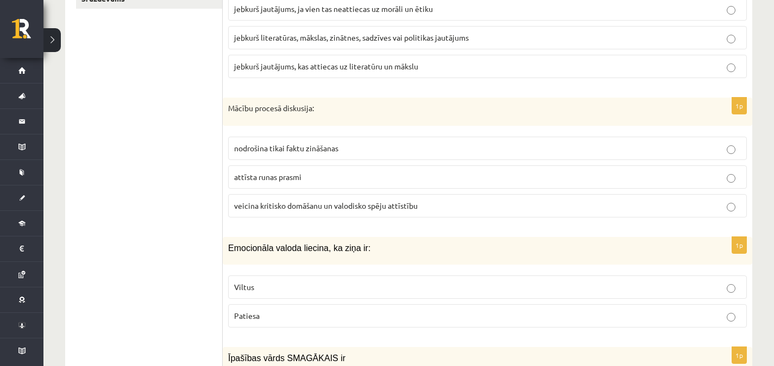
scroll to position [351, 0]
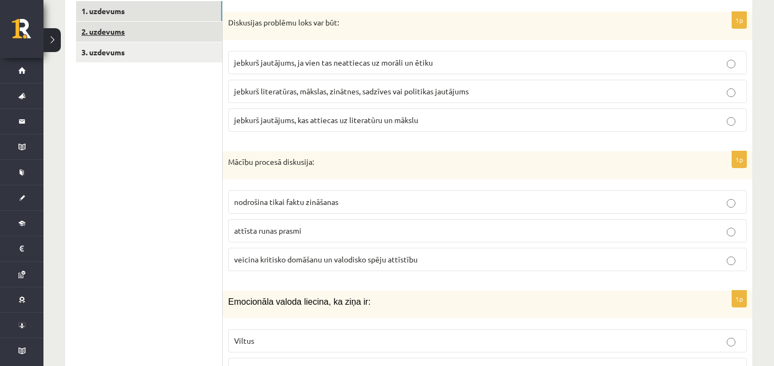
click at [166, 38] on link "2. uzdevums" at bounding box center [149, 32] width 146 height 20
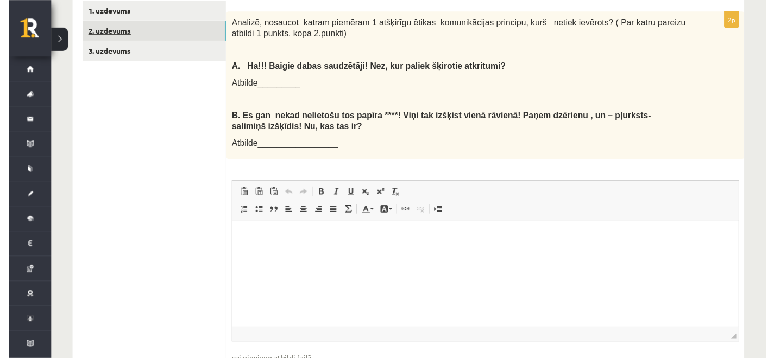
scroll to position [0, 0]
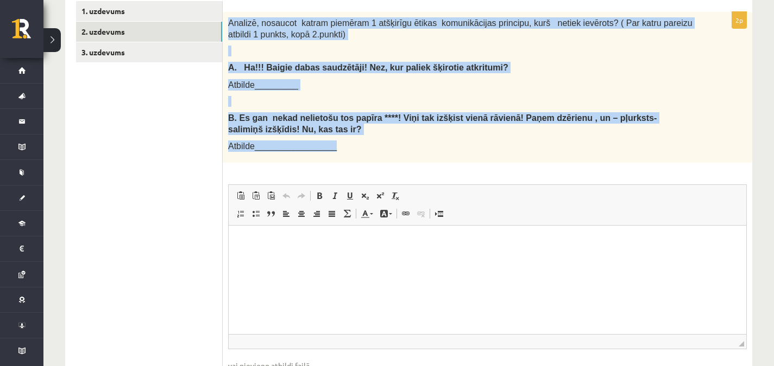
drag, startPoint x: 225, startPoint y: 19, endPoint x: 330, endPoint y: 145, distance: 164.2
click at [330, 145] on div "Analizē, nosaucot katram piemēram 1 atšķirīgu ētikas komunikācijas principu, ku…" at bounding box center [487, 87] width 529 height 151
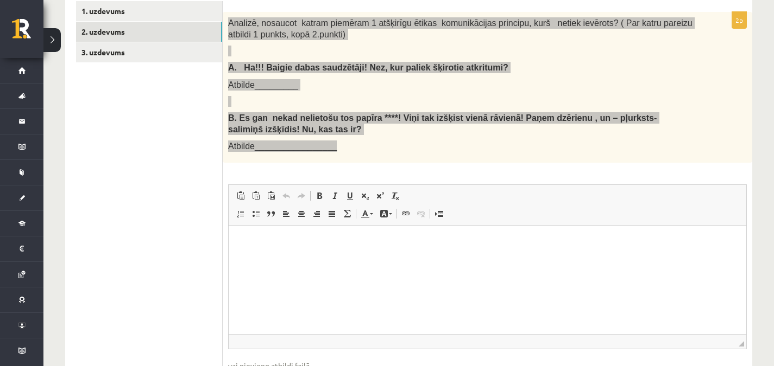
click at [248, 259] on html at bounding box center [487, 242] width 517 height 33
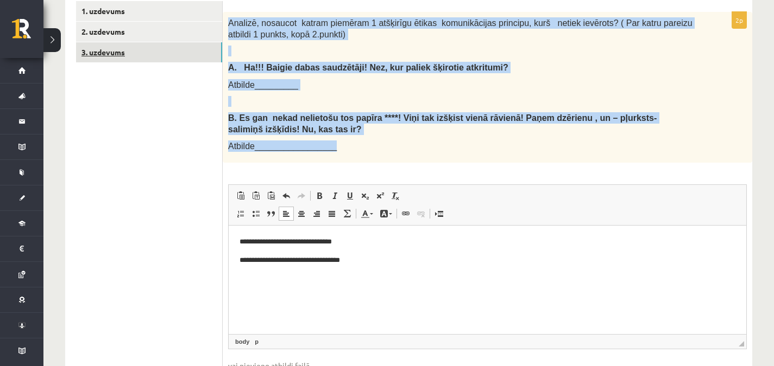
click at [113, 46] on link "3. uzdevums" at bounding box center [149, 52] width 146 height 20
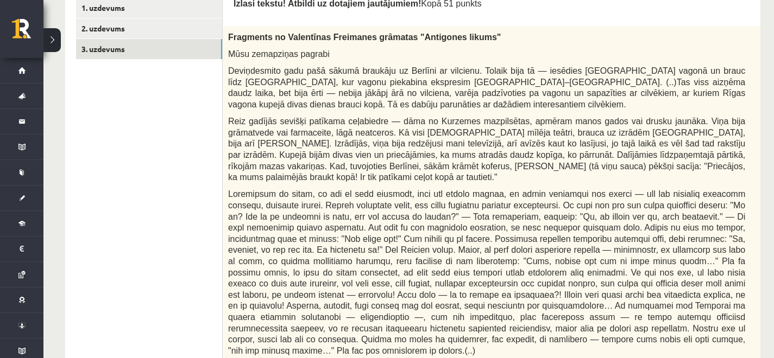
scroll to position [358, 0]
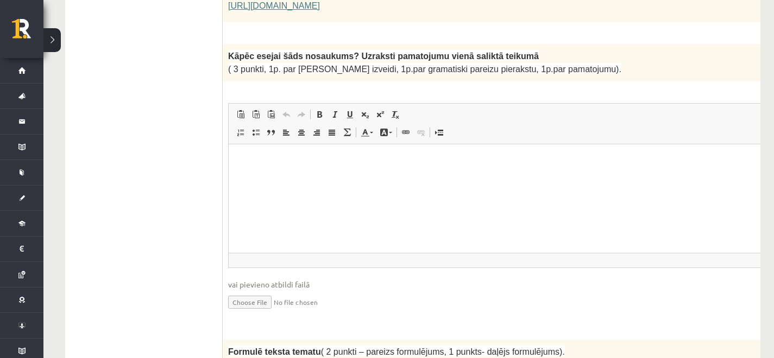
drag, startPoint x: 228, startPoint y: 33, endPoint x: 306, endPoint y: -2, distance: 84.8
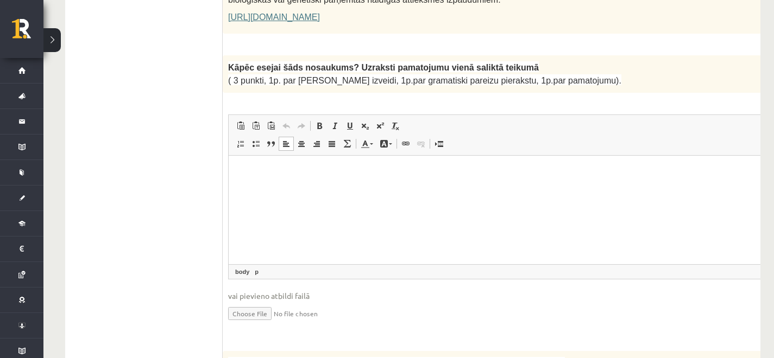
click at [420, 188] on html at bounding box center [514, 171] width 570 height 33
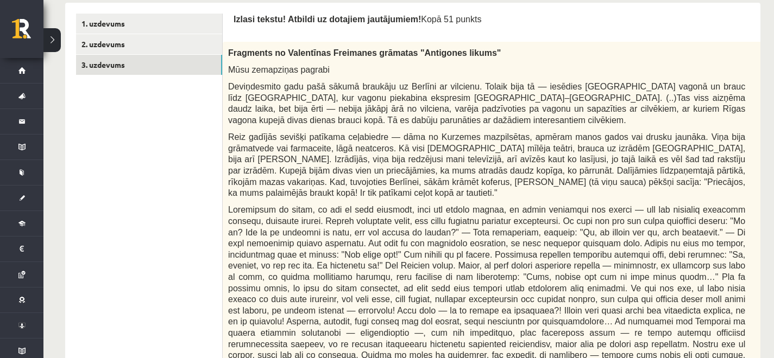
scroll to position [360, 0]
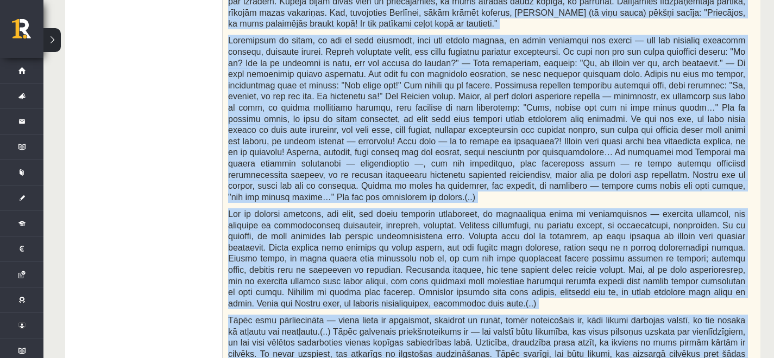
scroll to position [624, 0]
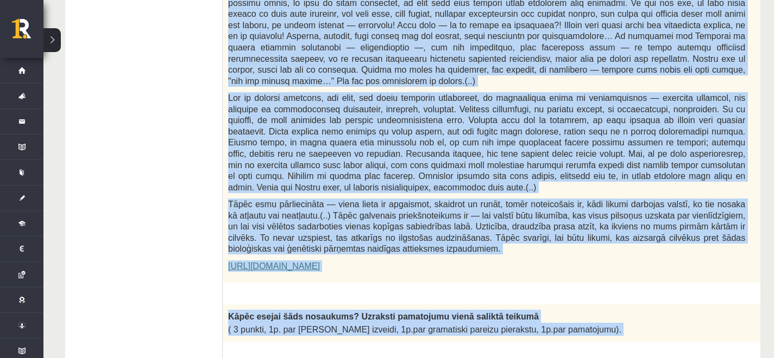
drag, startPoint x: 226, startPoint y: 29, endPoint x: 448, endPoint y: 307, distance: 355.0
click at [725, 168] on div "Fragments no Valentīnas Freimanes grāmatas "Antigones likums" Mūsu zemapziņas p…" at bounding box center [514, 19] width 582 height 527
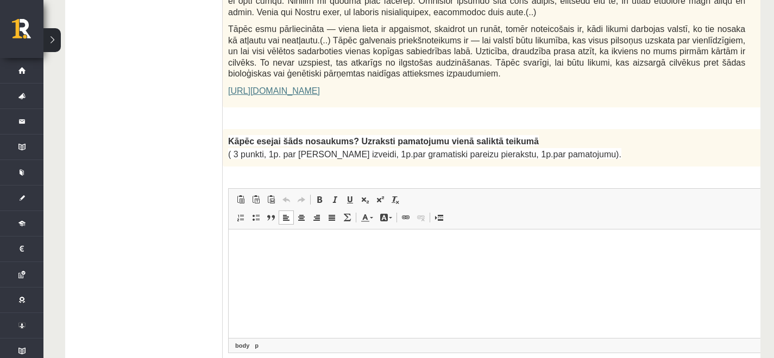
scroll to position [803, 0]
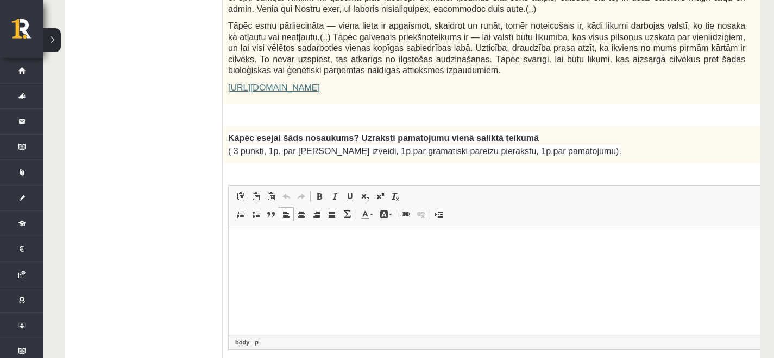
click at [376, 242] on p "Rich Text Editor, wiswyg-editor-user-answer-47433902262540" at bounding box center [513, 242] width 548 height 11
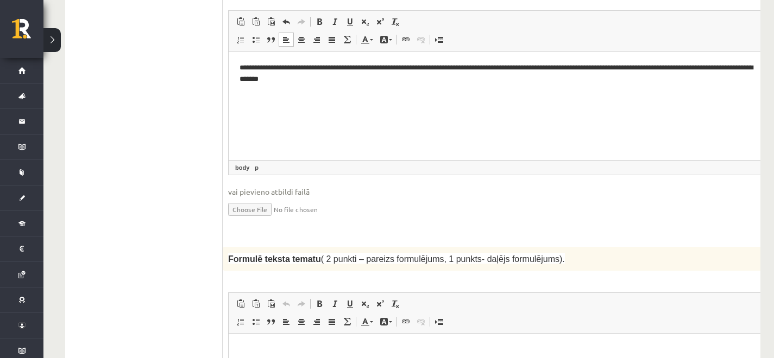
scroll to position [962, 0]
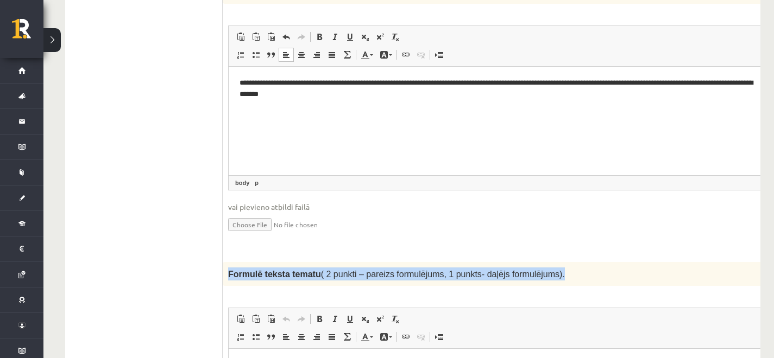
drag, startPoint x: 227, startPoint y: 236, endPoint x: 540, endPoint y: 237, distance: 312.7
click at [540, 262] on div "Formulē teksta tematu ( 2 punkti – pareizs formulējums, 1 punkts- daļējs formul…" at bounding box center [514, 274] width 582 height 24
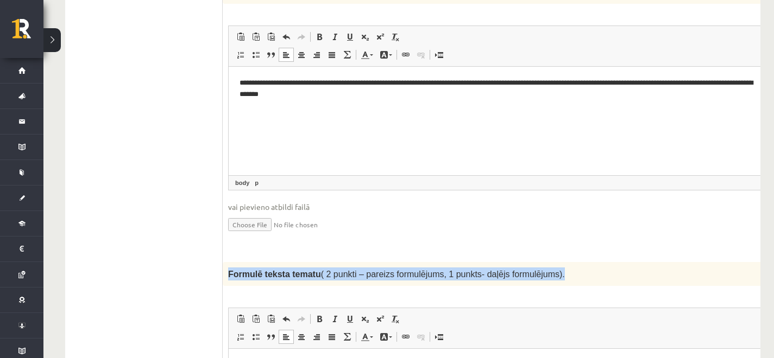
click at [528, 268] on p "Formulē teksta tematu ( 2 punkti – pareizs formulējums, 1 punkts- daļējs formul…" at bounding box center [486, 274] width 517 height 13
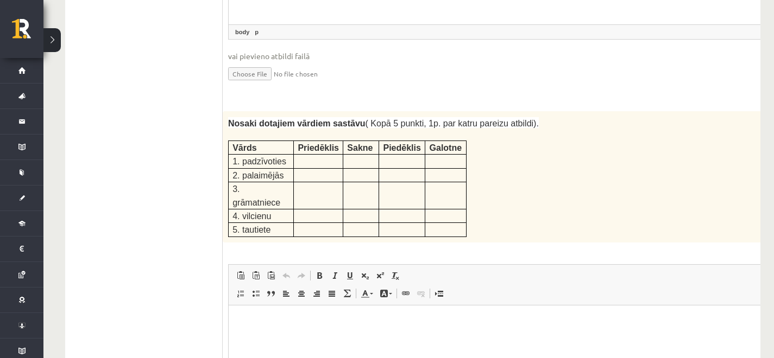
scroll to position [1362, 0]
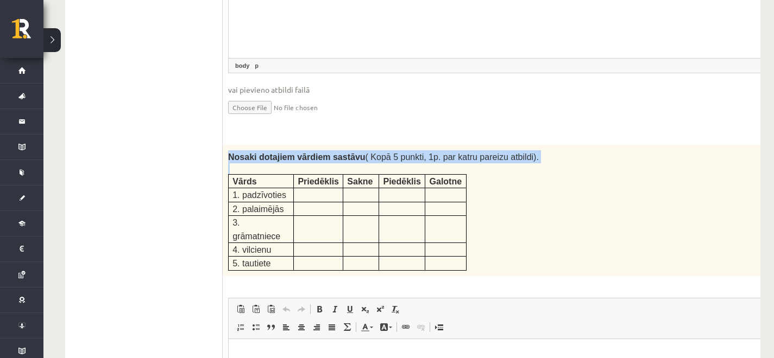
drag, startPoint x: 226, startPoint y: 117, endPoint x: 480, endPoint y: 208, distance: 269.4
click at [480, 208] on div "Nosaki dotajiem vārdiem sastāvu ( Kopā 5 punkti, 1p. par katru pareizu atbildi)…" at bounding box center [514, 210] width 582 height 131
click at [443, 320] on link "Insert Page Break for Printing" at bounding box center [438, 327] width 15 height 14
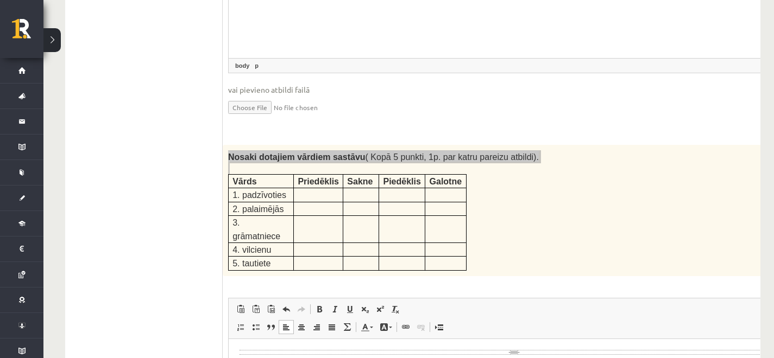
click at [330, 356] on body "Rich Text Editor, wiswyg-editor-user-answer-47433771931040" at bounding box center [513, 361] width 548 height 23
click at [328, 352] on div "Page Break" at bounding box center [513, 352] width 548 height 5
click at [436, 320] on link "Insert Page Break for Printing" at bounding box center [438, 327] width 15 height 14
click at [441, 302] on span "Paste Keyboard shortcut Ctrl+V Paste as plain text Keyboard shortcut Ctrl+Shift…" at bounding box center [513, 311] width 561 height 18
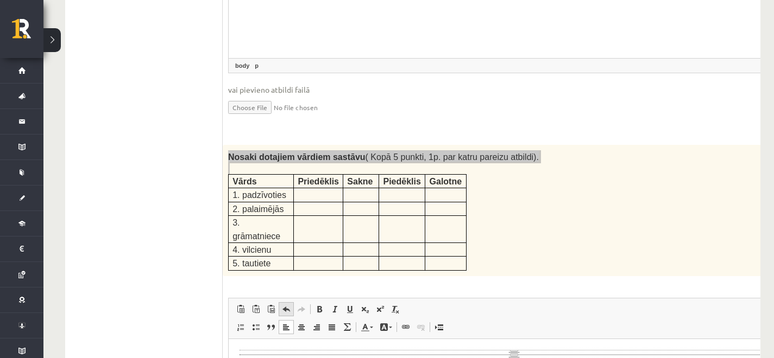
click at [289, 305] on span at bounding box center [286, 309] width 9 height 9
click at [237, 323] on span at bounding box center [240, 327] width 9 height 9
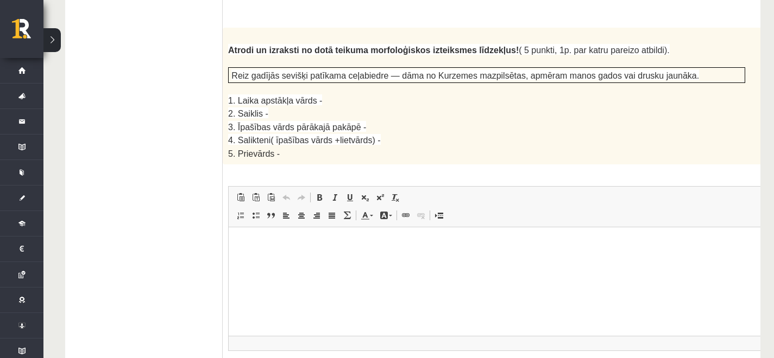
scroll to position [1857, 0]
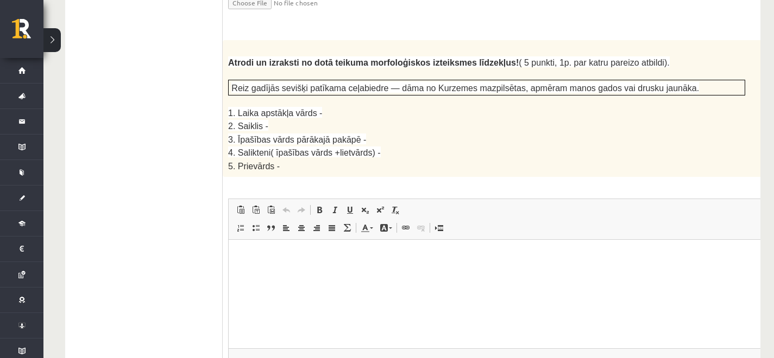
click at [300, 263] on html at bounding box center [514, 256] width 570 height 33
click at [237, 221] on link "Insert/Remove Numbered List" at bounding box center [240, 228] width 15 height 14
click at [239, 224] on span at bounding box center [240, 228] width 9 height 9
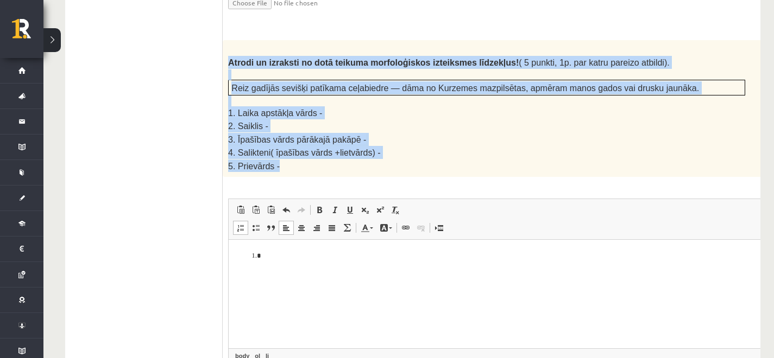
drag, startPoint x: 224, startPoint y: 8, endPoint x: 300, endPoint y: 105, distance: 123.0
click at [300, 105] on div "Atrodi un izraksti no dotā teikuma morfoloģiskos izteiksmes līdzekļus! ( 5 punk…" at bounding box center [514, 108] width 582 height 137
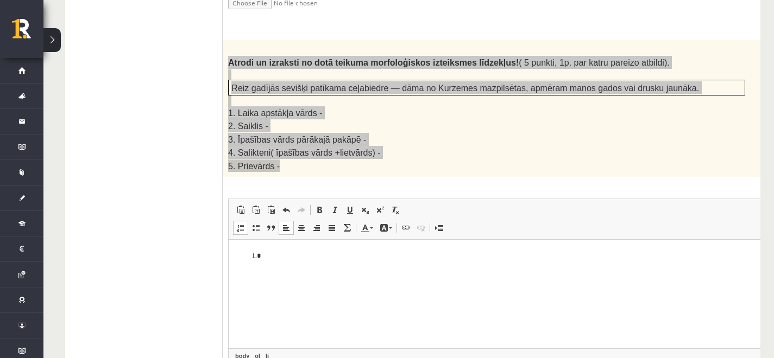
click at [286, 262] on li "Rich Text Editor, wiswyg-editor-user-answer-47433940926040" at bounding box center [513, 256] width 505 height 11
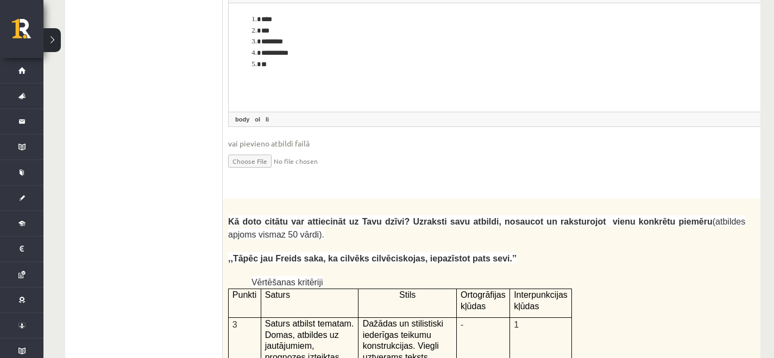
scroll to position [2096, 0]
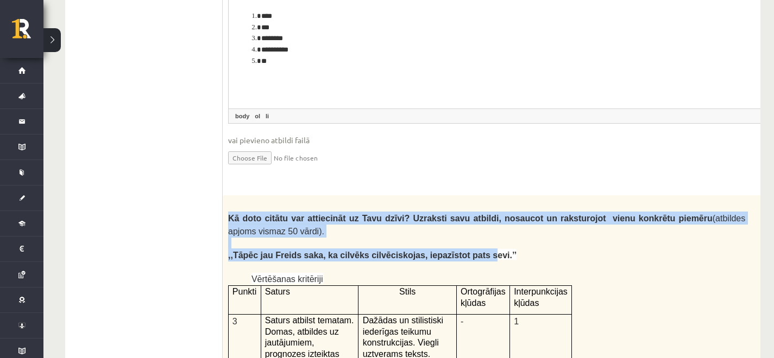
drag, startPoint x: 226, startPoint y: 160, endPoint x: 453, endPoint y: 203, distance: 230.9
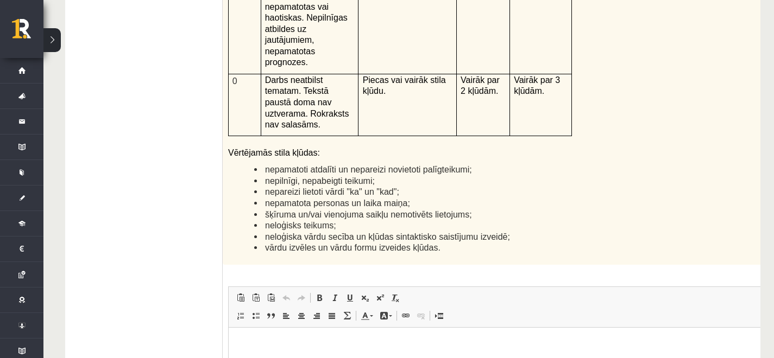
scroll to position [2609, 0]
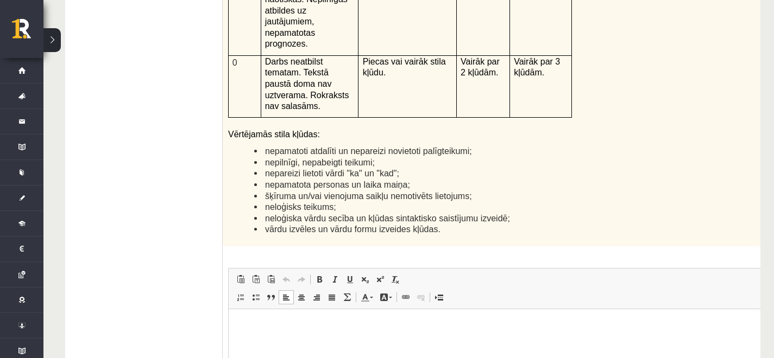
click at [426, 342] on html at bounding box center [514, 325] width 570 height 33
paste body "Rich Text Editor, wiswyg-editor-user-answer-47433913705180"
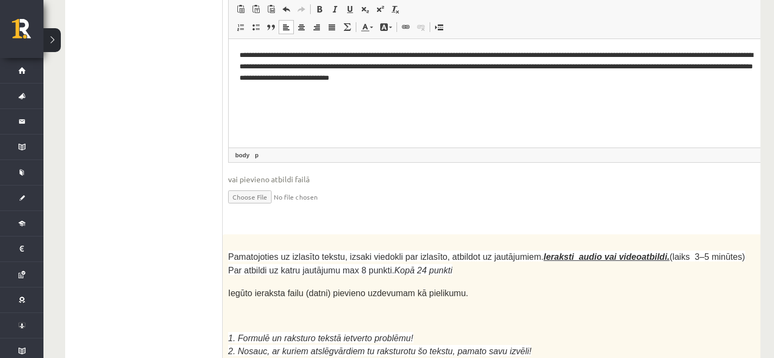
scroll to position [2868, 0]
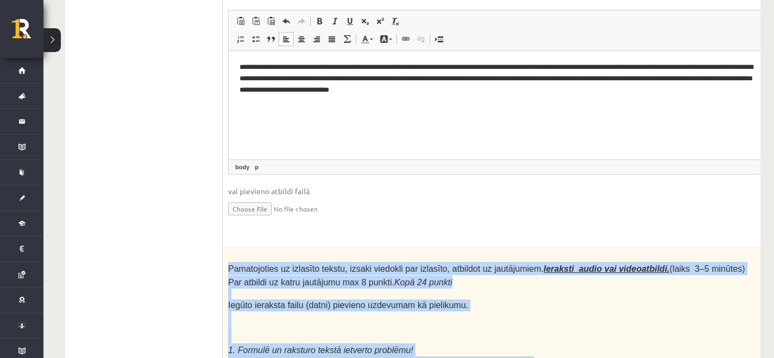
drag, startPoint x: 227, startPoint y: 151, endPoint x: 366, endPoint y: 263, distance: 178.5
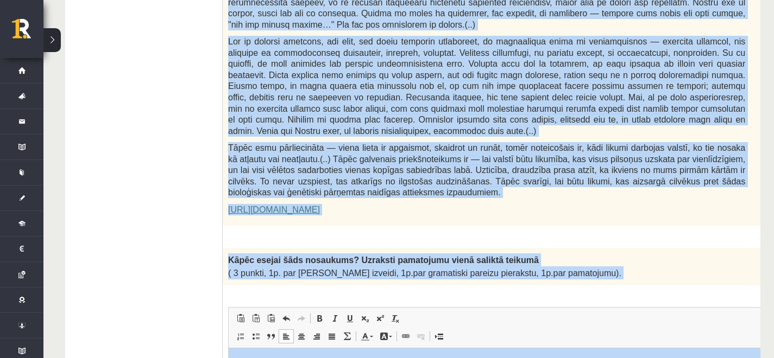
scroll to position [708, 0]
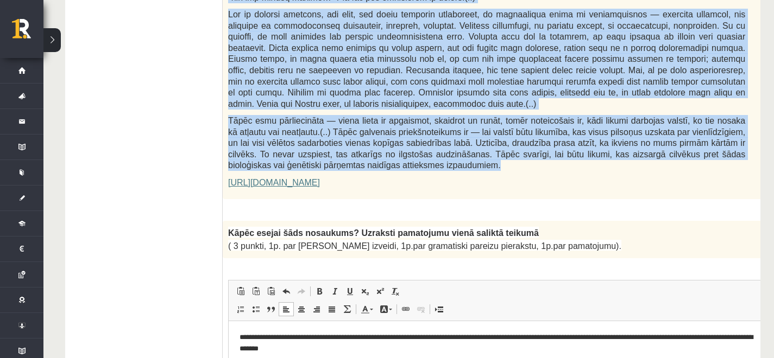
drag, startPoint x: 226, startPoint y: 142, endPoint x: 414, endPoint y: 130, distance: 188.2
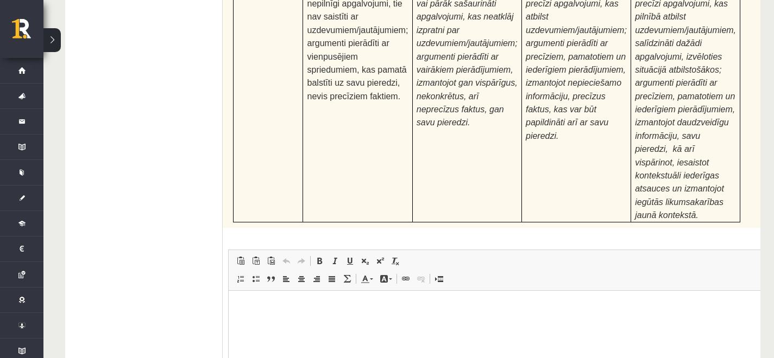
scroll to position [3475, 8]
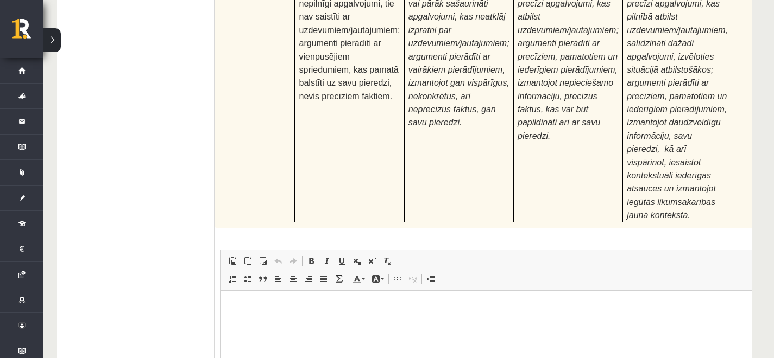
drag, startPoint x: 780, startPoint y: 362, endPoint x: 777, endPoint y: 341, distance: 20.9
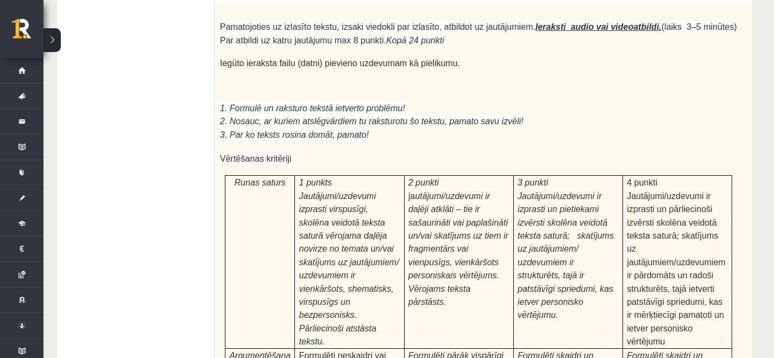
scroll to position [3107, 8]
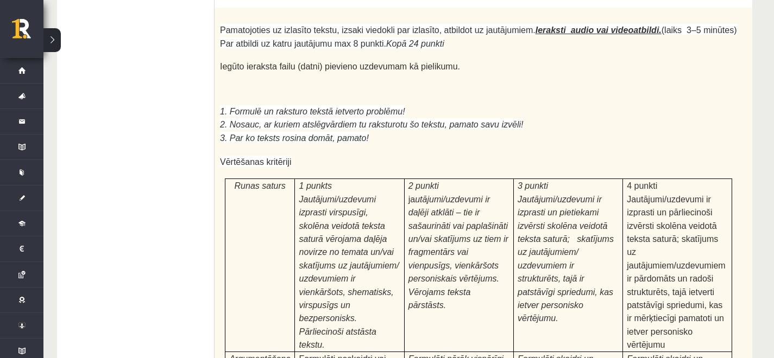
click at [689, 118] on p "2. Nosauc, ar kuriem atslēgvārdiem tu raksturotu šo tekstu, pamato savu izvēli!" at bounding box center [478, 124] width 517 height 13
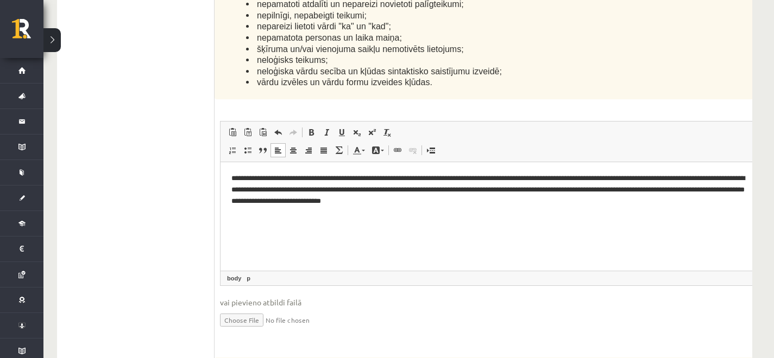
scroll to position [3475, 8]
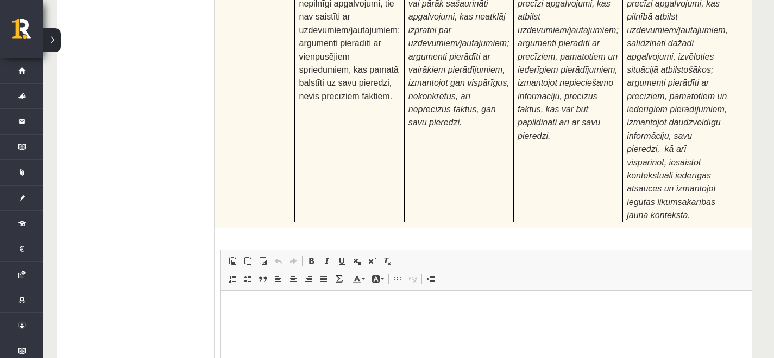
type input "**********"
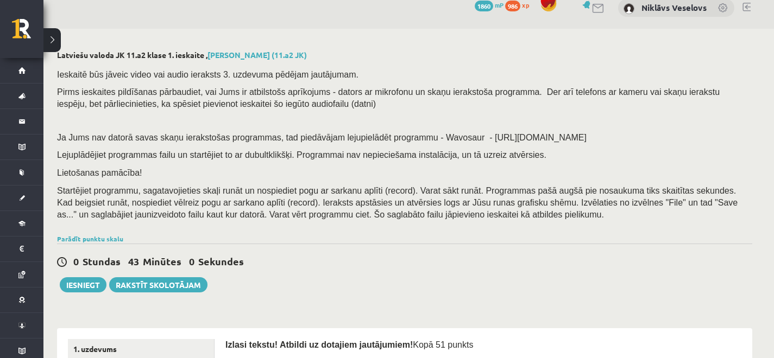
scroll to position [0, 8]
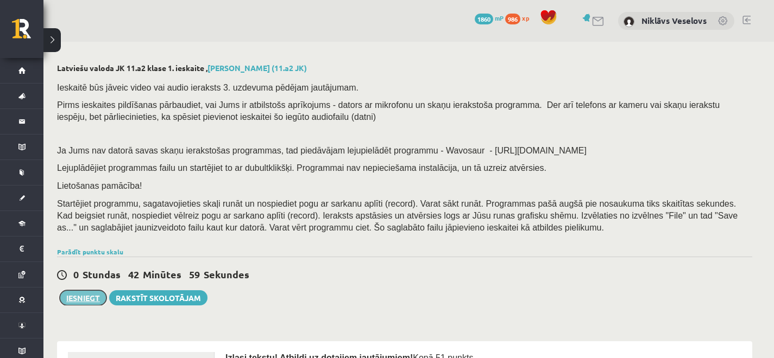
click at [96, 301] on button "Iesniegt" at bounding box center [83, 297] width 47 height 15
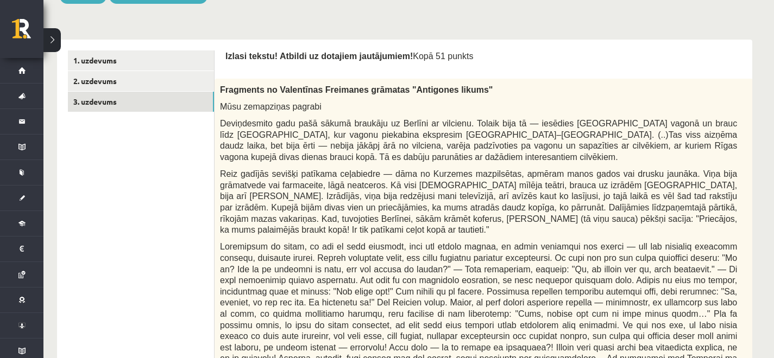
scroll to position [317, 8]
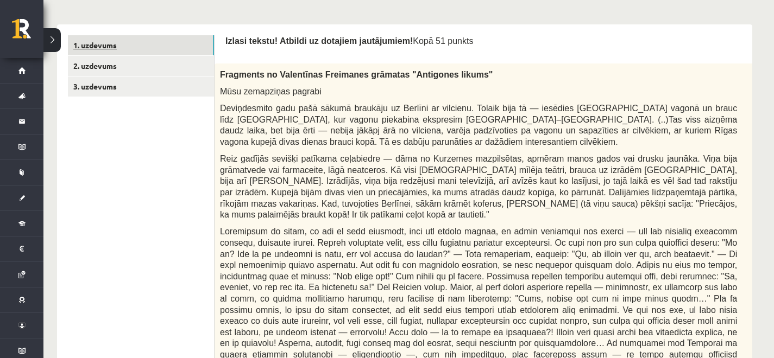
click at [131, 40] on link "1. uzdevums" at bounding box center [141, 45] width 146 height 20
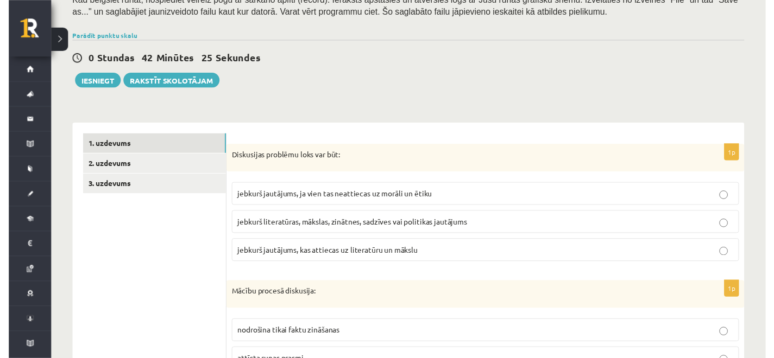
scroll to position [251, 0]
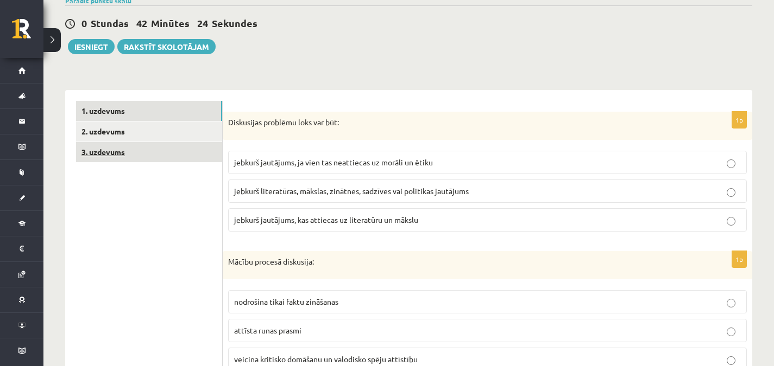
click at [191, 155] on link "3. uzdevums" at bounding box center [149, 152] width 146 height 20
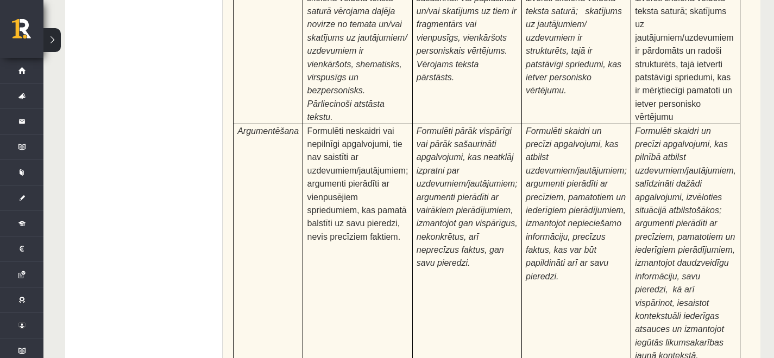
scroll to position [3487, 0]
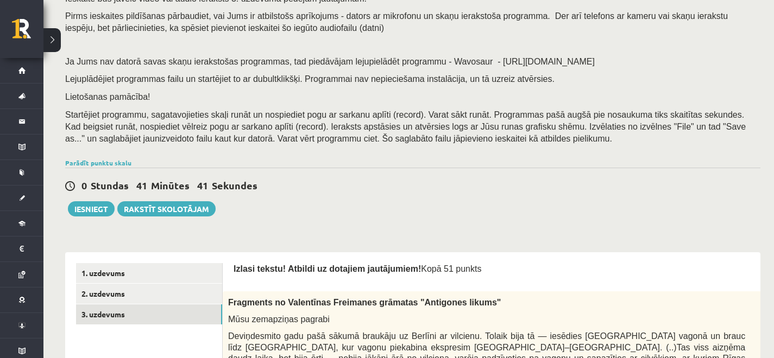
scroll to position [0, 0]
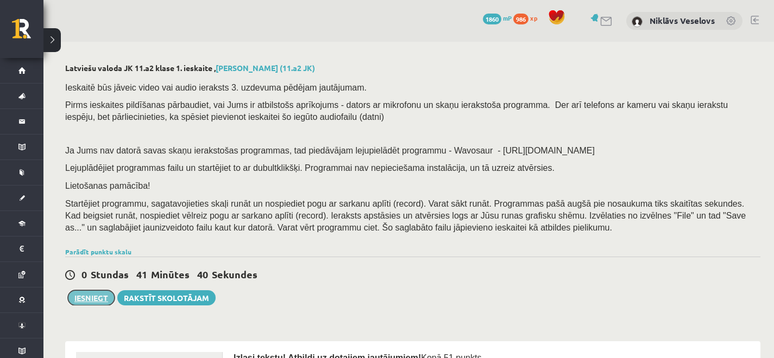
click at [103, 295] on button "Iesniegt" at bounding box center [91, 297] width 47 height 15
